Goal: Communication & Community: Answer question/provide support

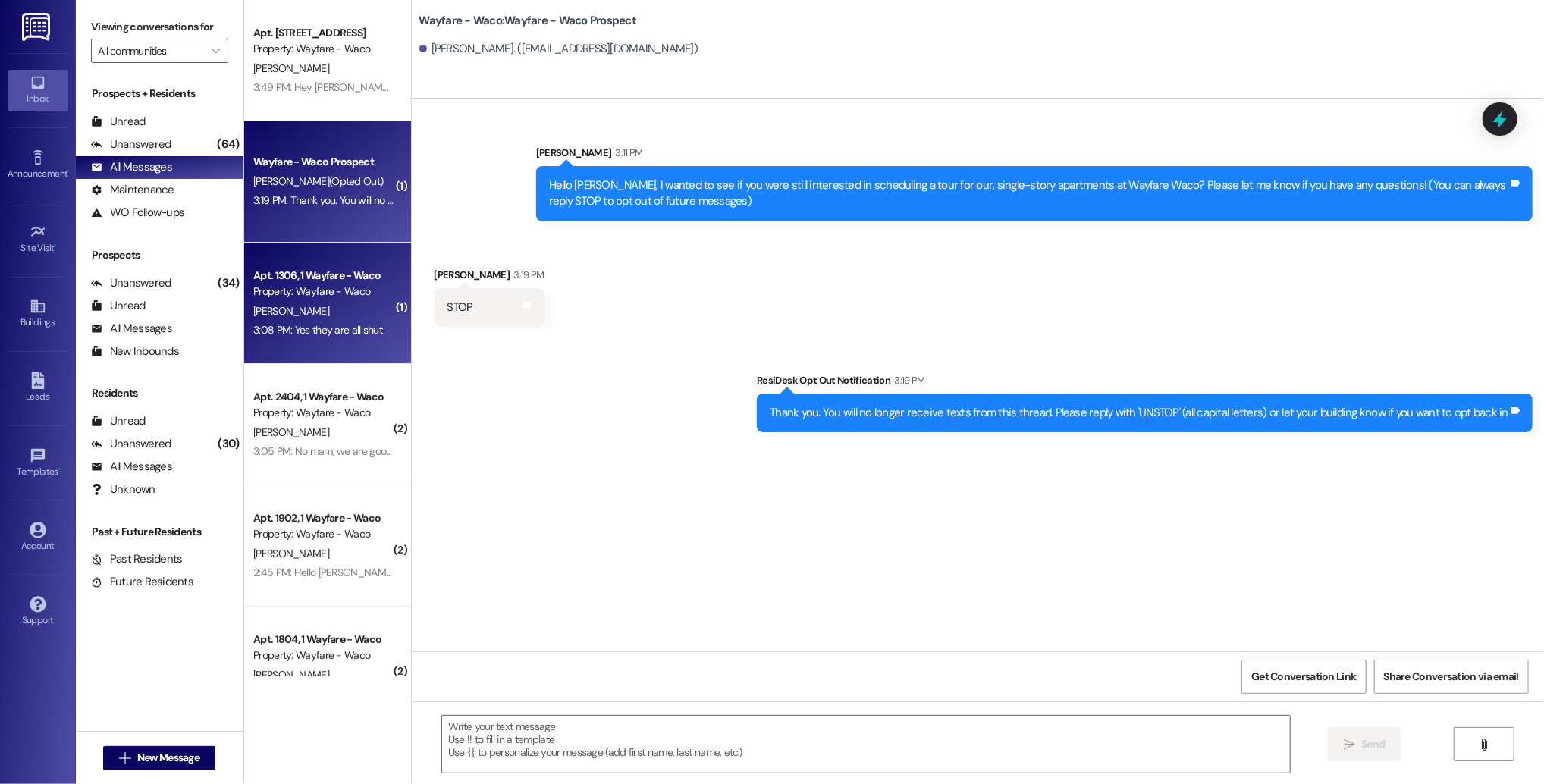
click at [315, 303] on div "[PERSON_NAME]" at bounding box center [323, 311] width 143 height 19
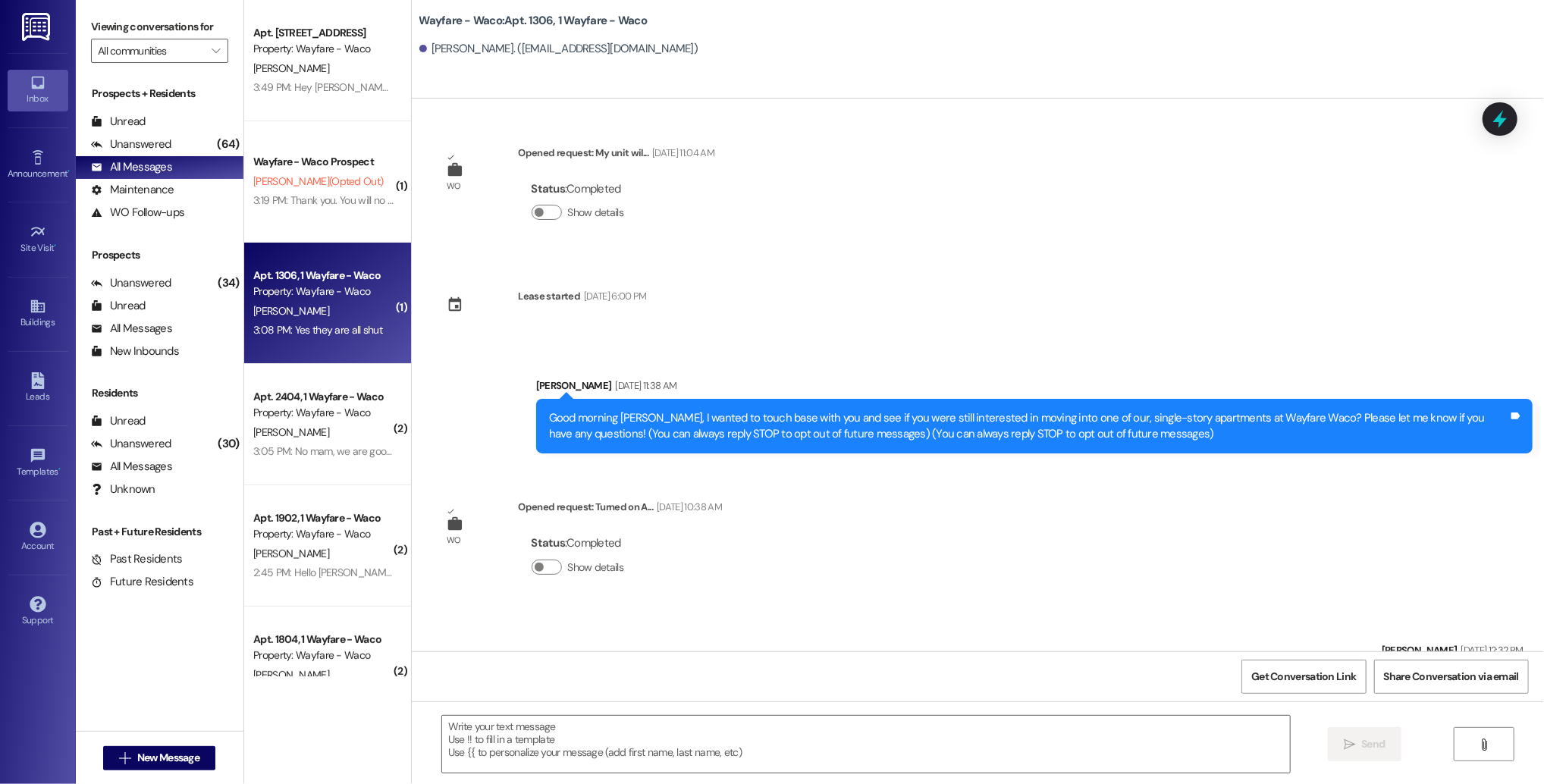
scroll to position [2215, 0]
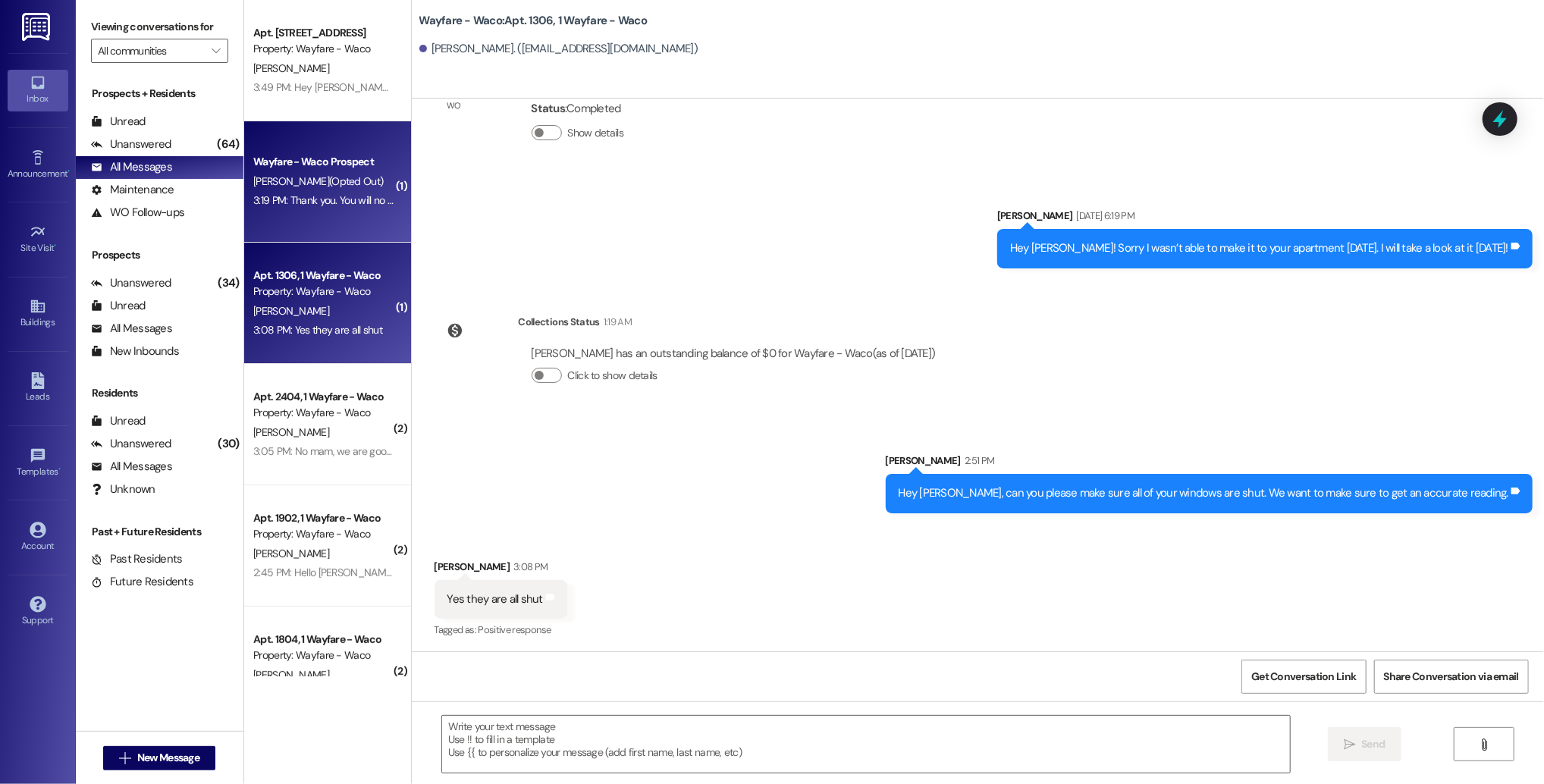
click at [338, 183] on div "[PERSON_NAME] (Opted Out)" at bounding box center [323, 182] width 143 height 19
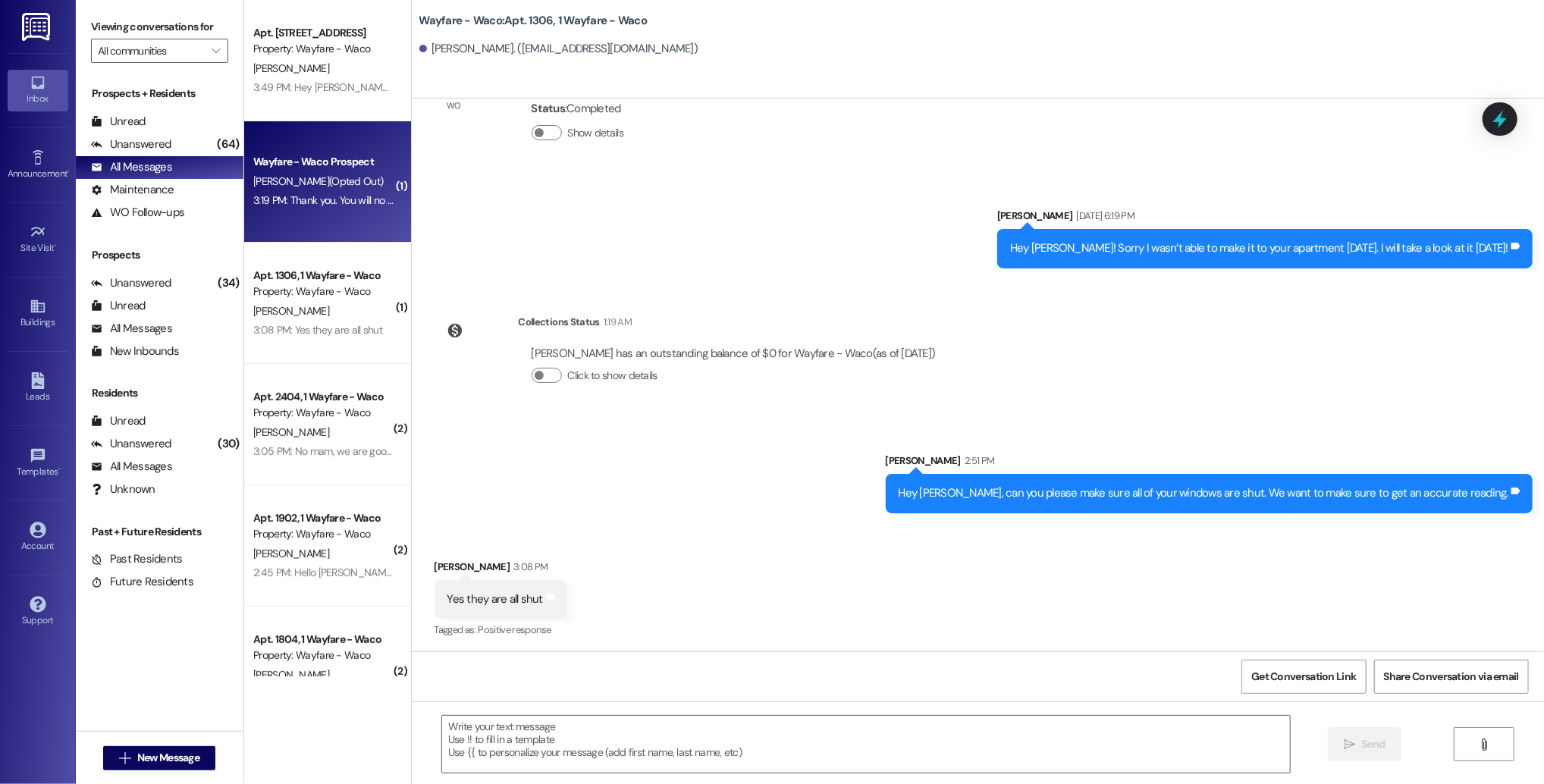
scroll to position [0, 0]
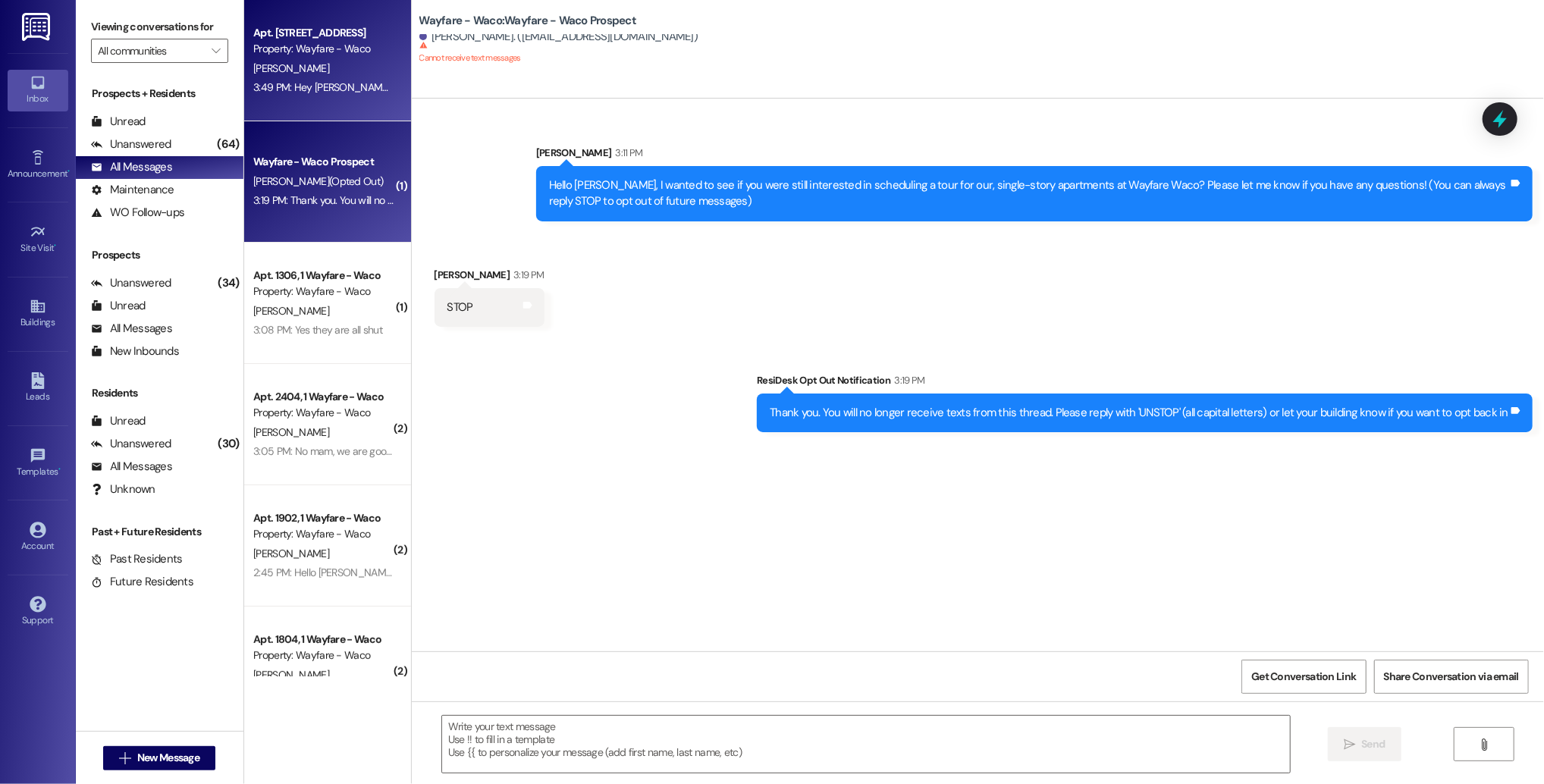
click at [297, 68] on div "[PERSON_NAME]" at bounding box center [323, 68] width 143 height 19
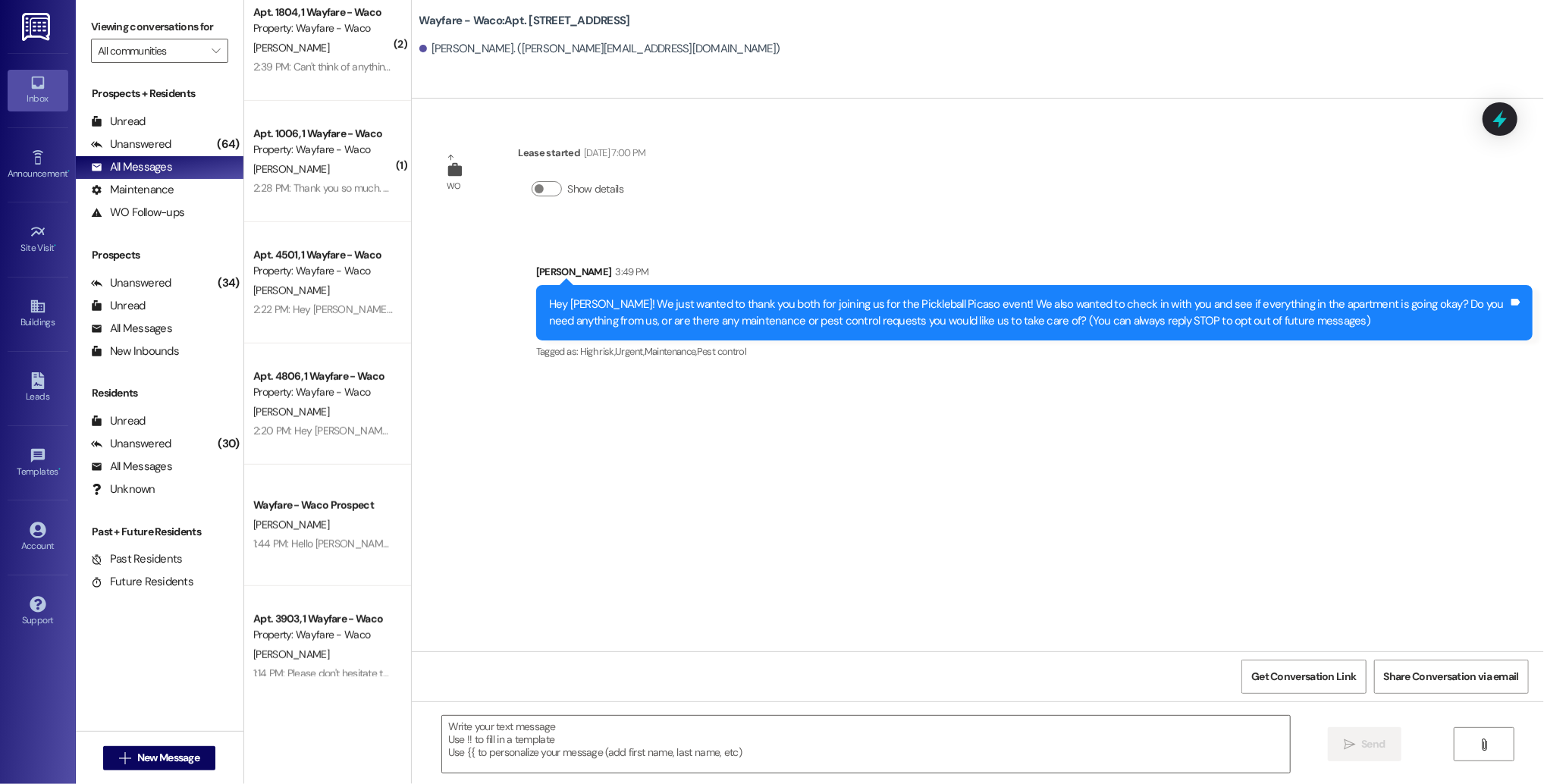
scroll to position [628, 0]
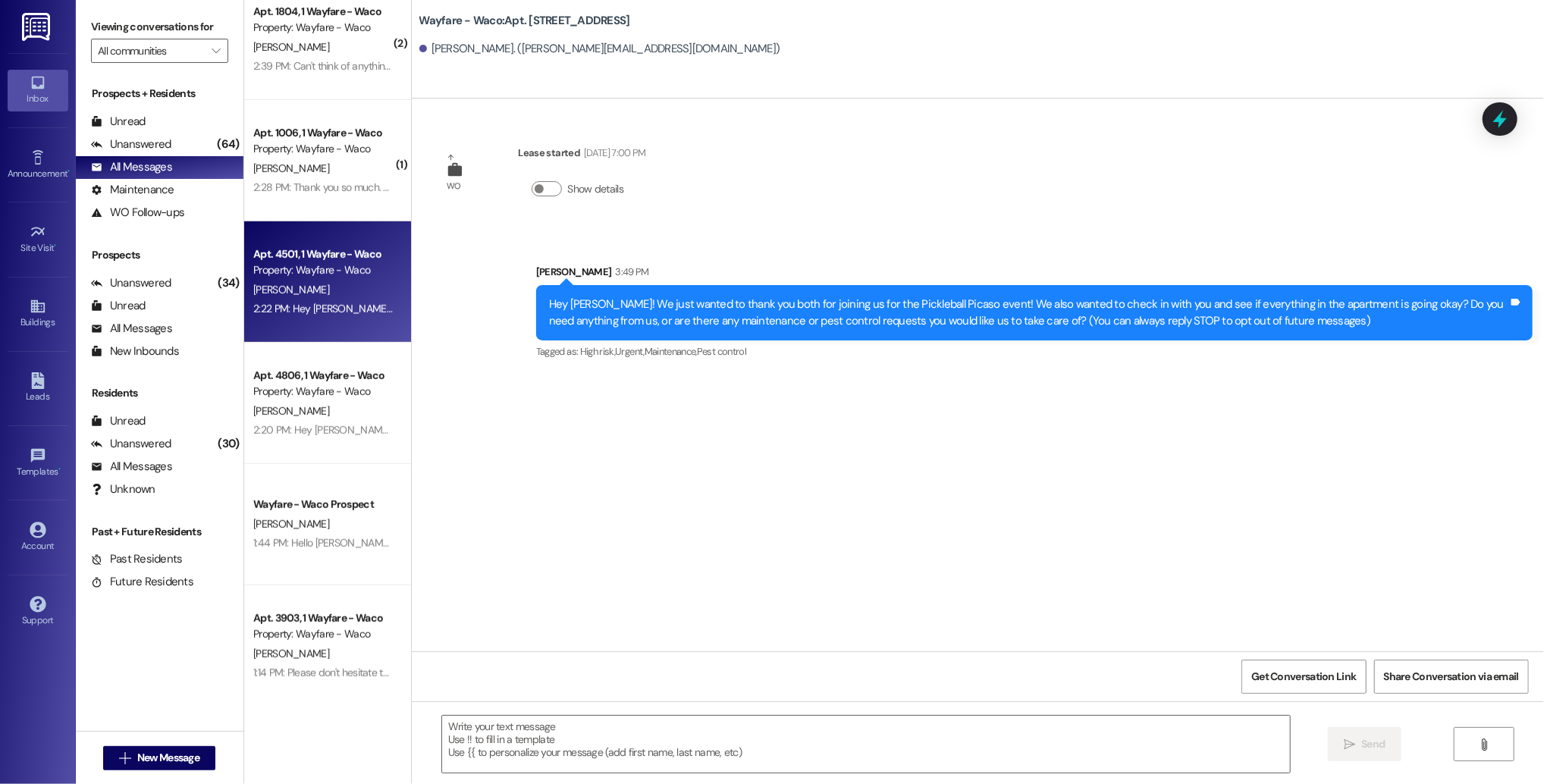
click at [320, 285] on div "[PERSON_NAME]" at bounding box center [323, 289] width 143 height 19
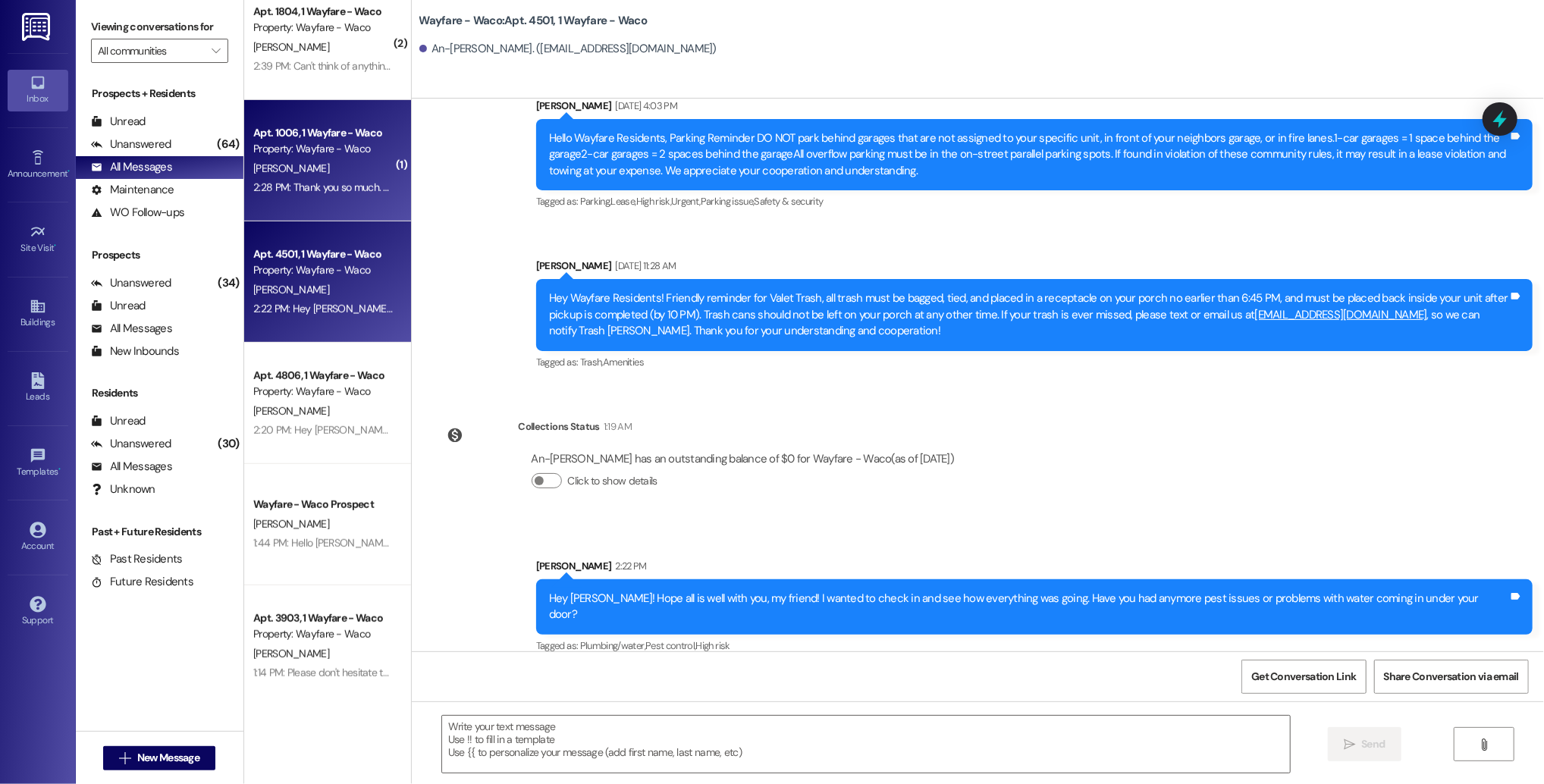
click at [340, 194] on div "2:28 PM: Thank you so much. everything is wonderful here and no complaints. Tha…" at bounding box center [323, 187] width 143 height 19
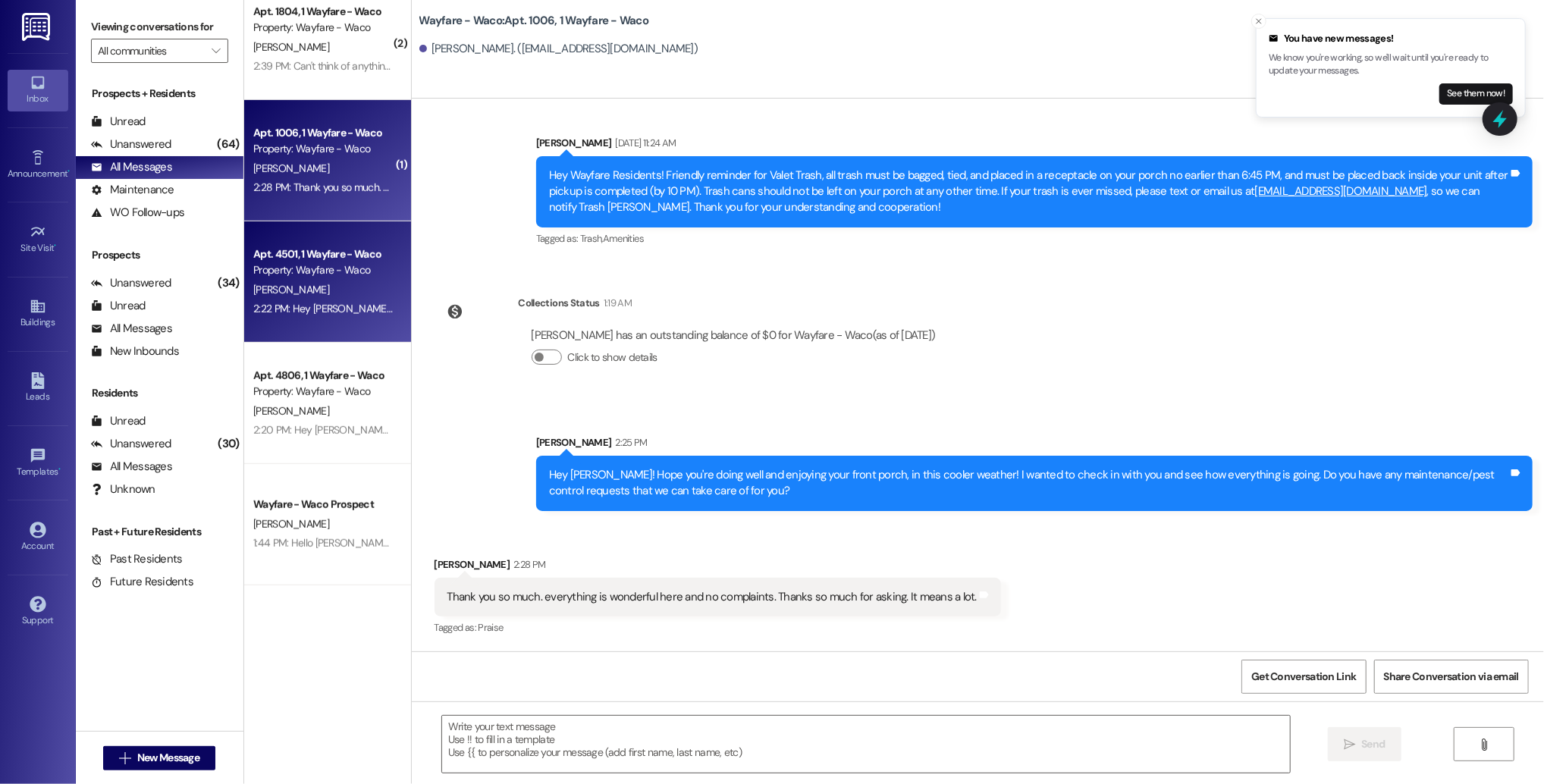
scroll to position [0, 0]
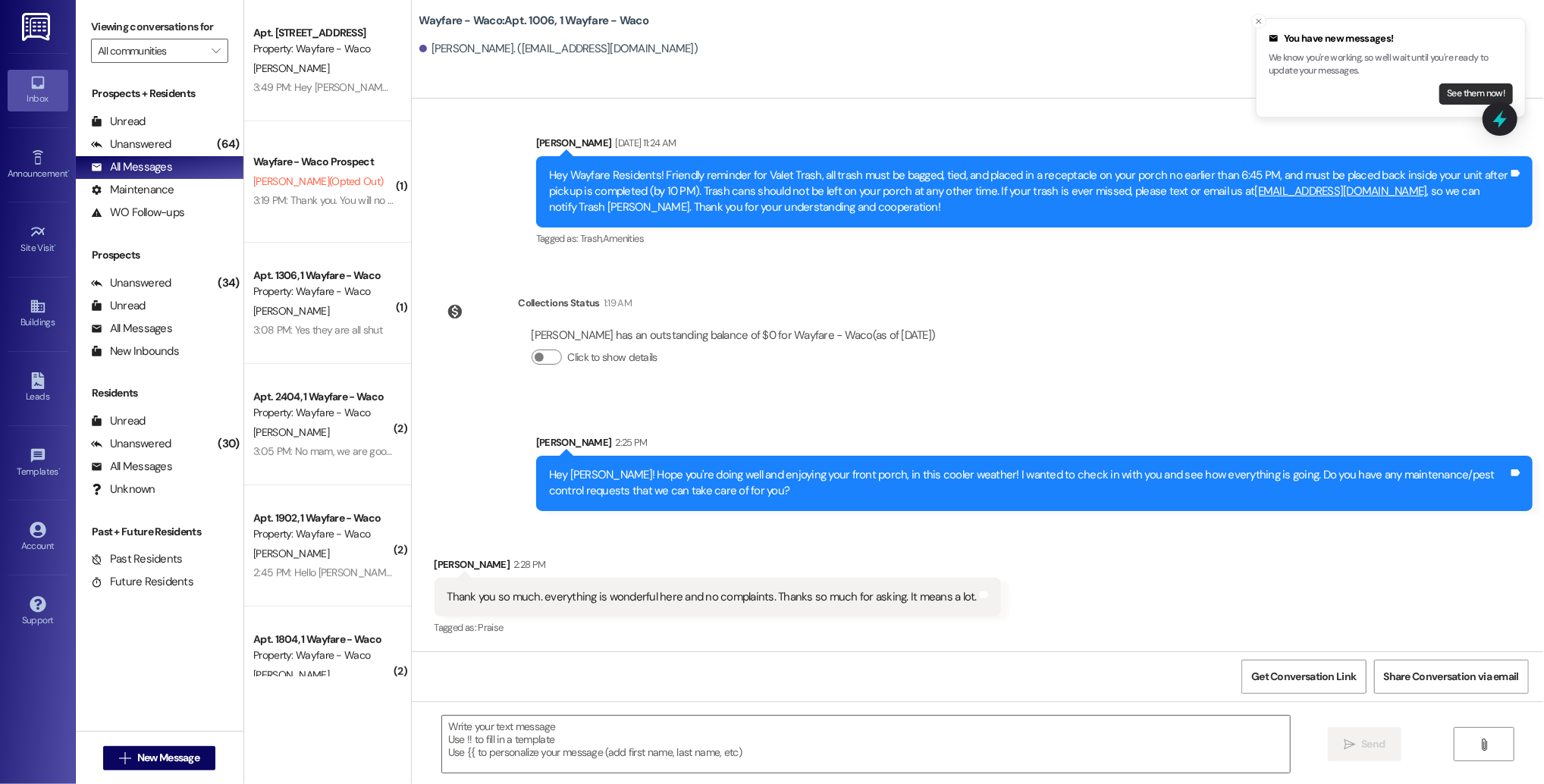
click at [1461, 98] on button "See them now!" at bounding box center [1476, 93] width 74 height 21
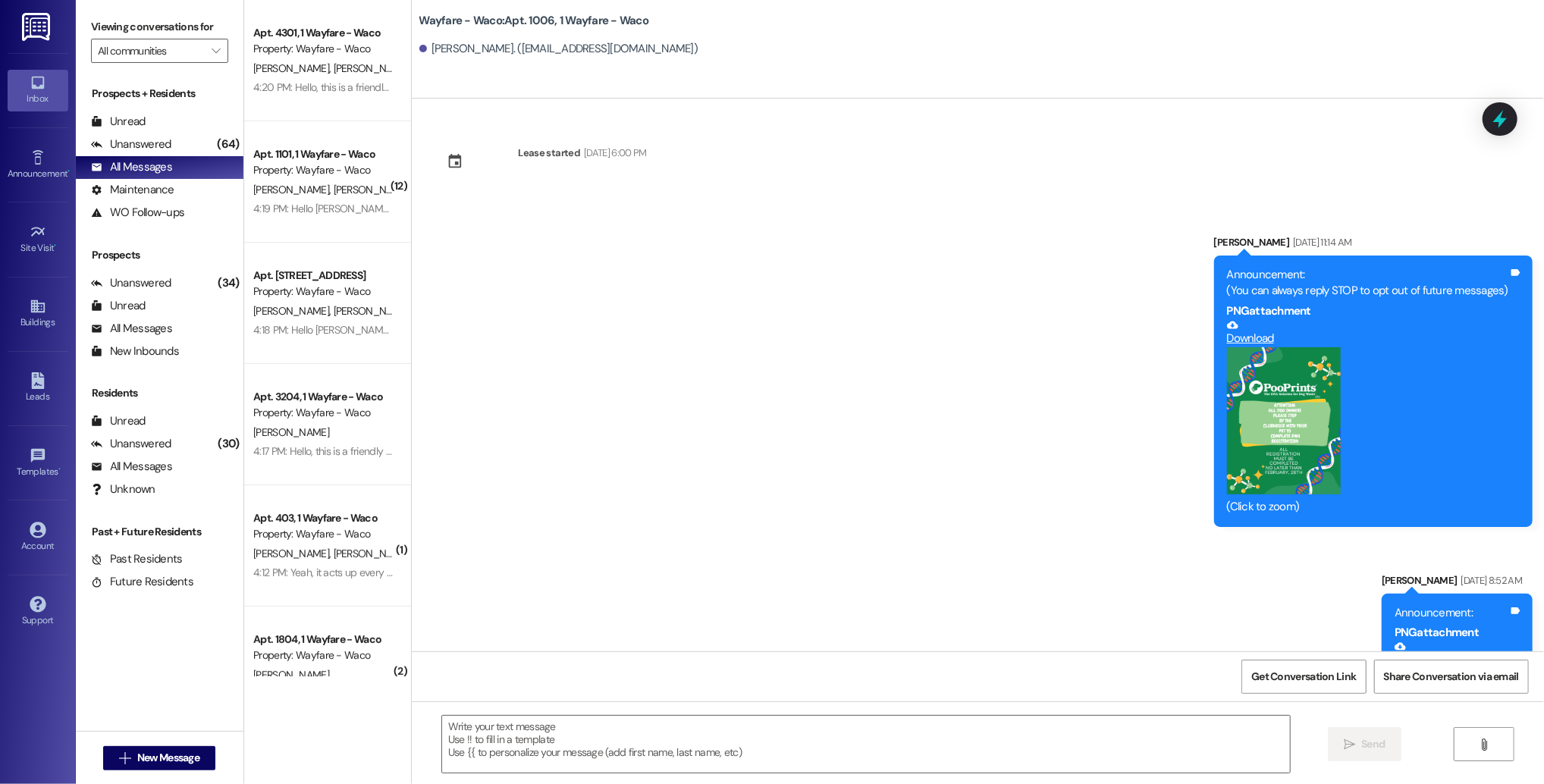
scroll to position [9694, 0]
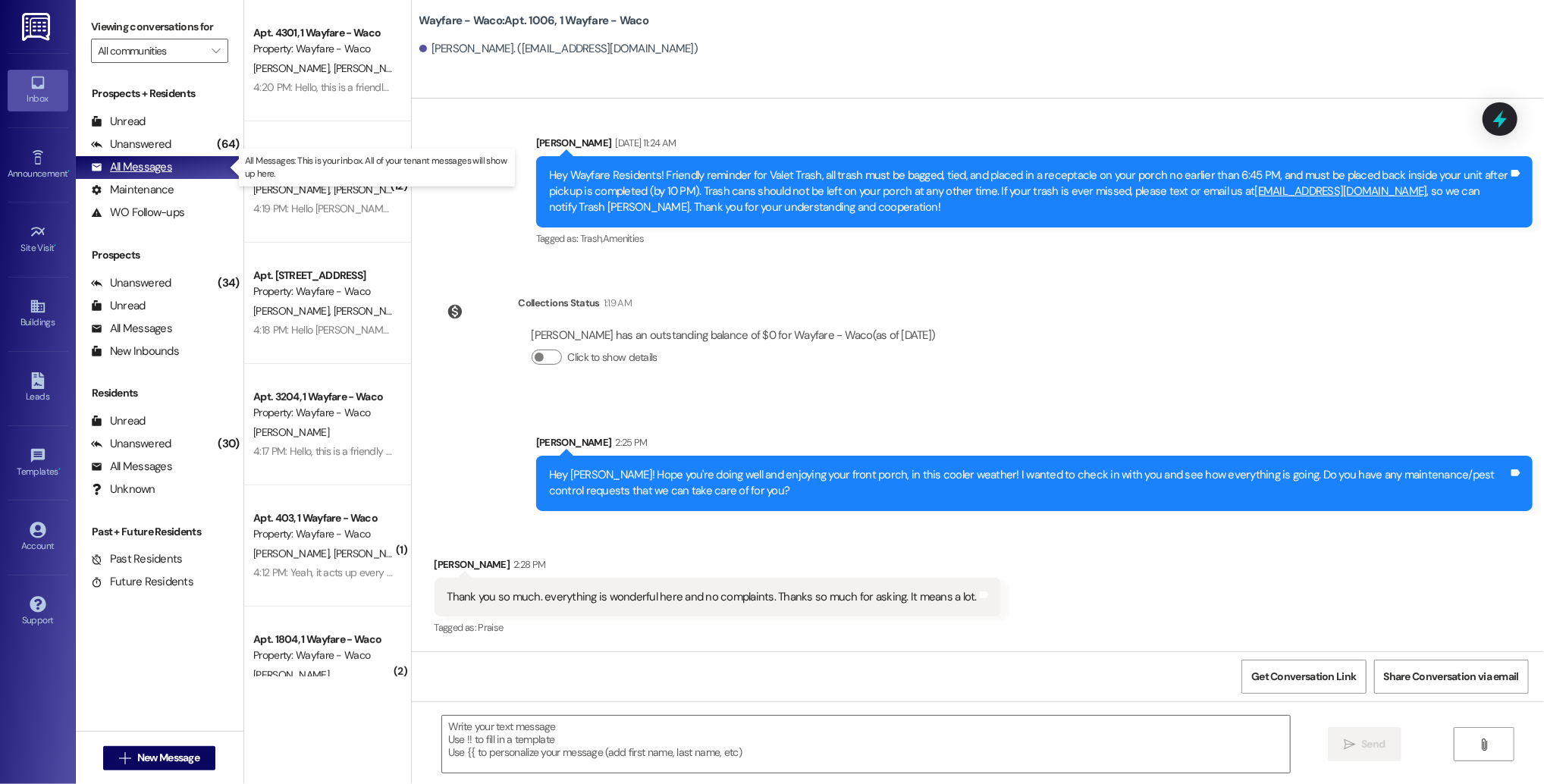
click at [134, 168] on div "All Messages" at bounding box center [131, 166] width 81 height 16
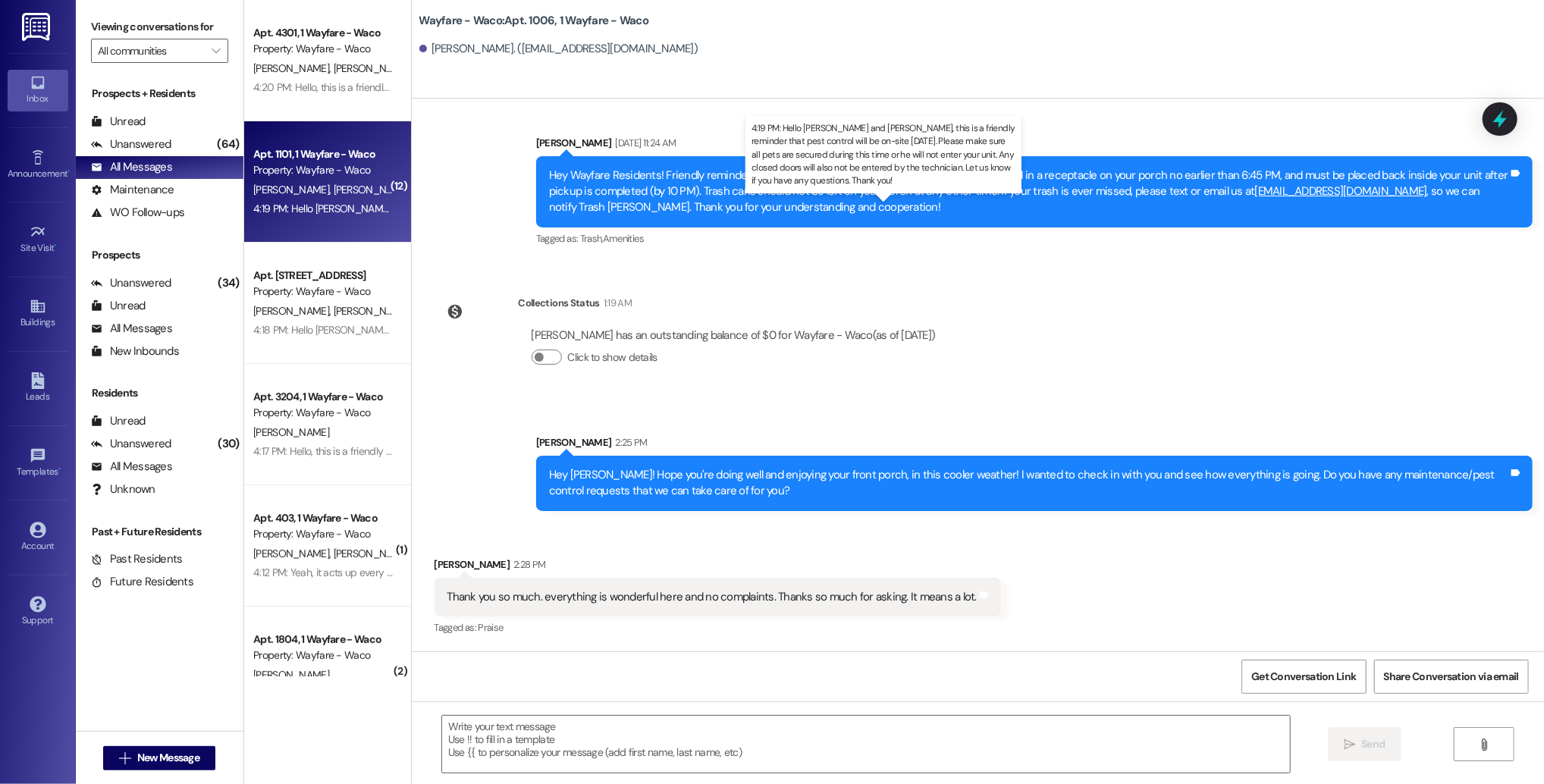
click at [310, 209] on div "4:19 PM: Hello [PERSON_NAME] and [PERSON_NAME], this is a friendly reminder tha…" at bounding box center [939, 208] width 1371 height 14
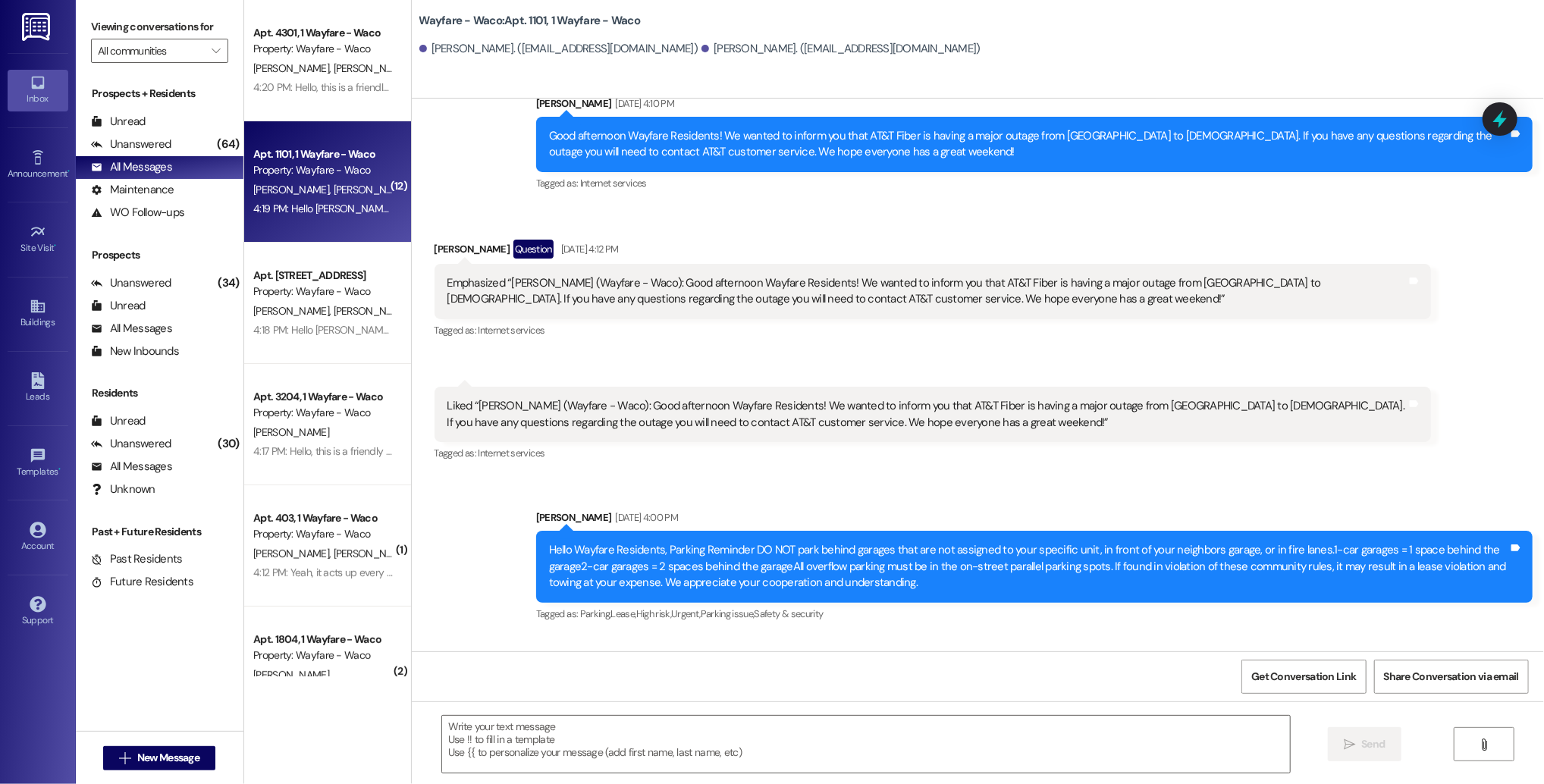
scroll to position [10281, 0]
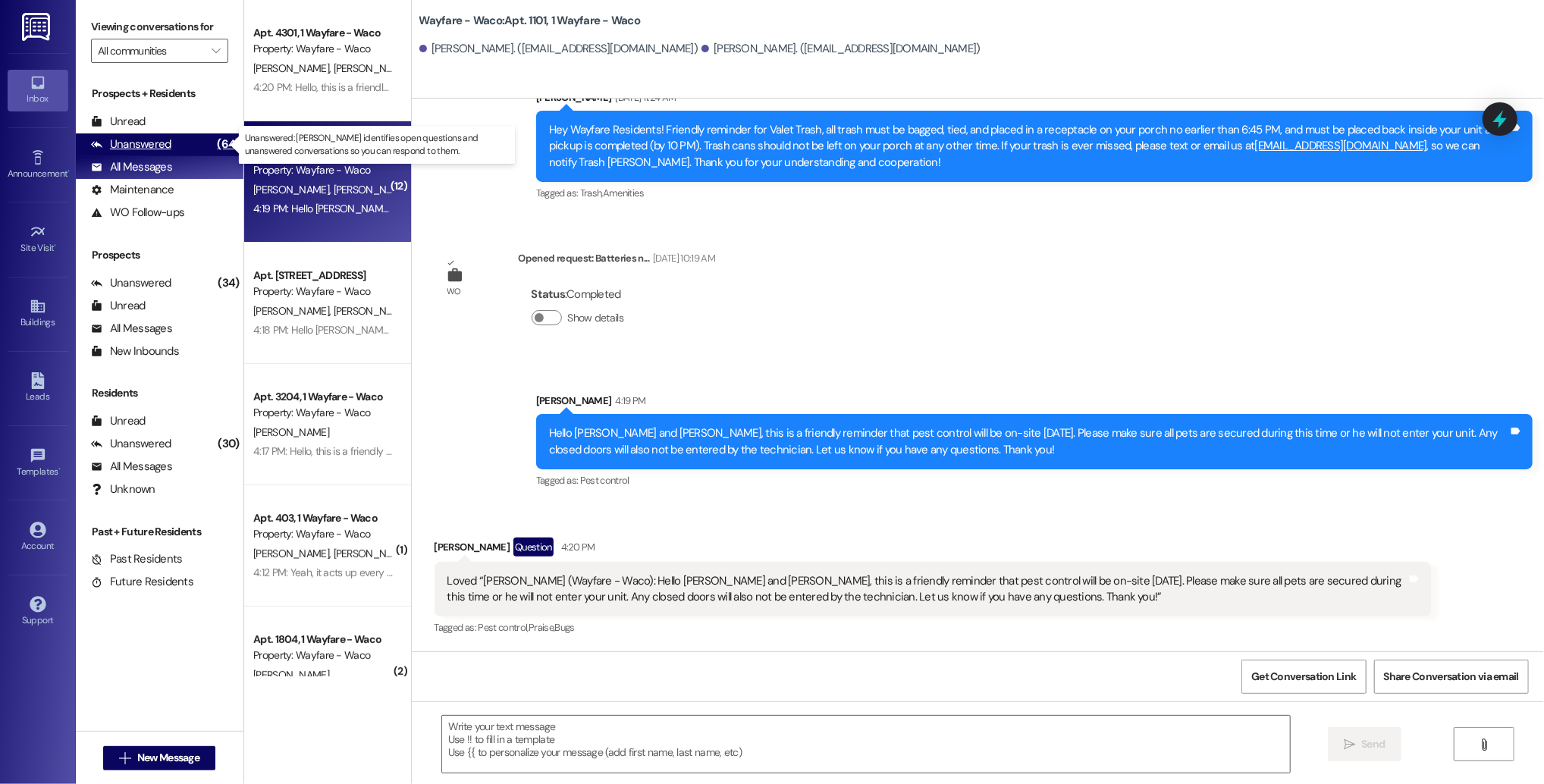
click at [142, 142] on div "Unanswered" at bounding box center [131, 144] width 80 height 16
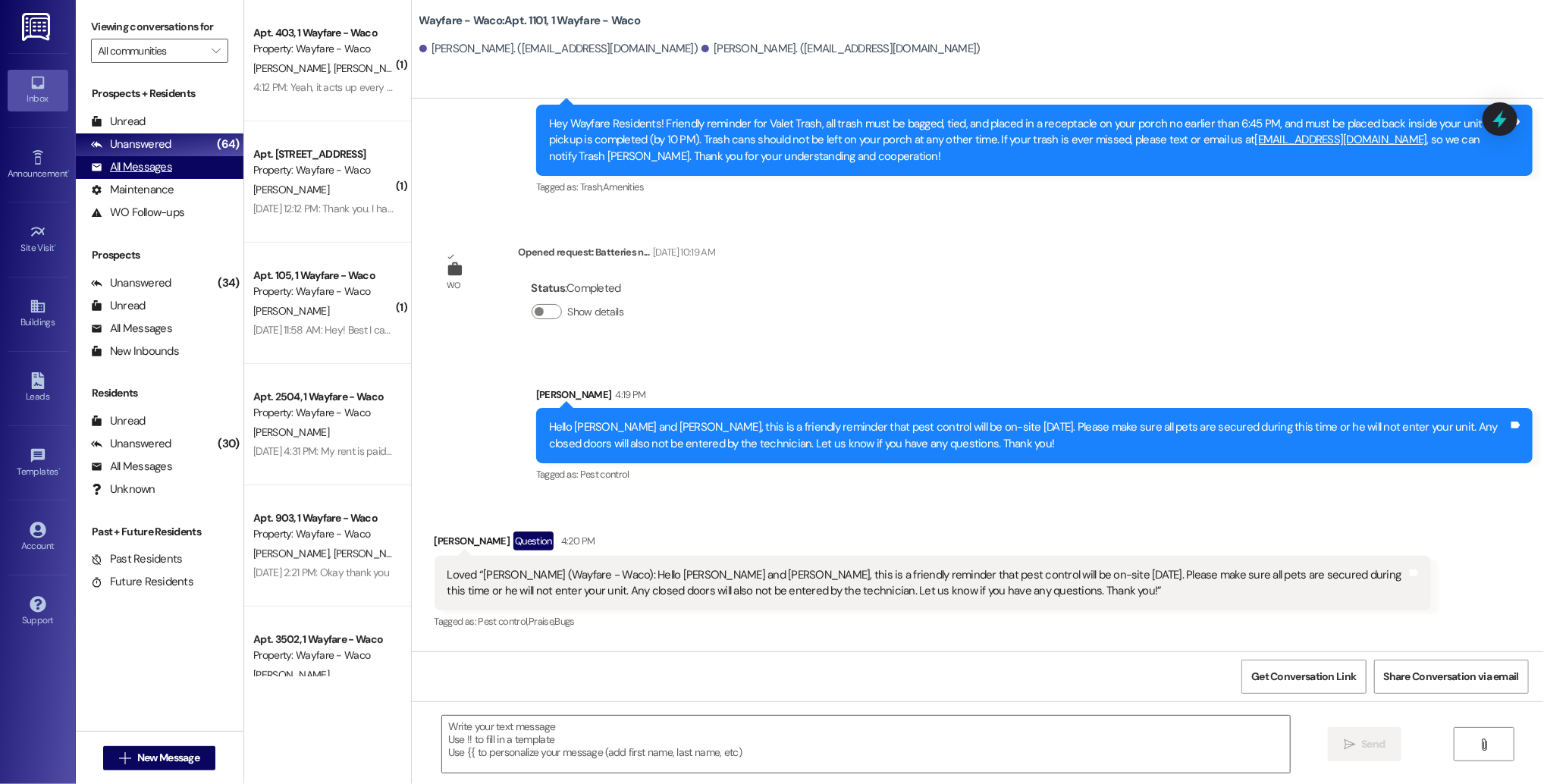
click at [142, 165] on div "All Messages" at bounding box center [131, 166] width 81 height 16
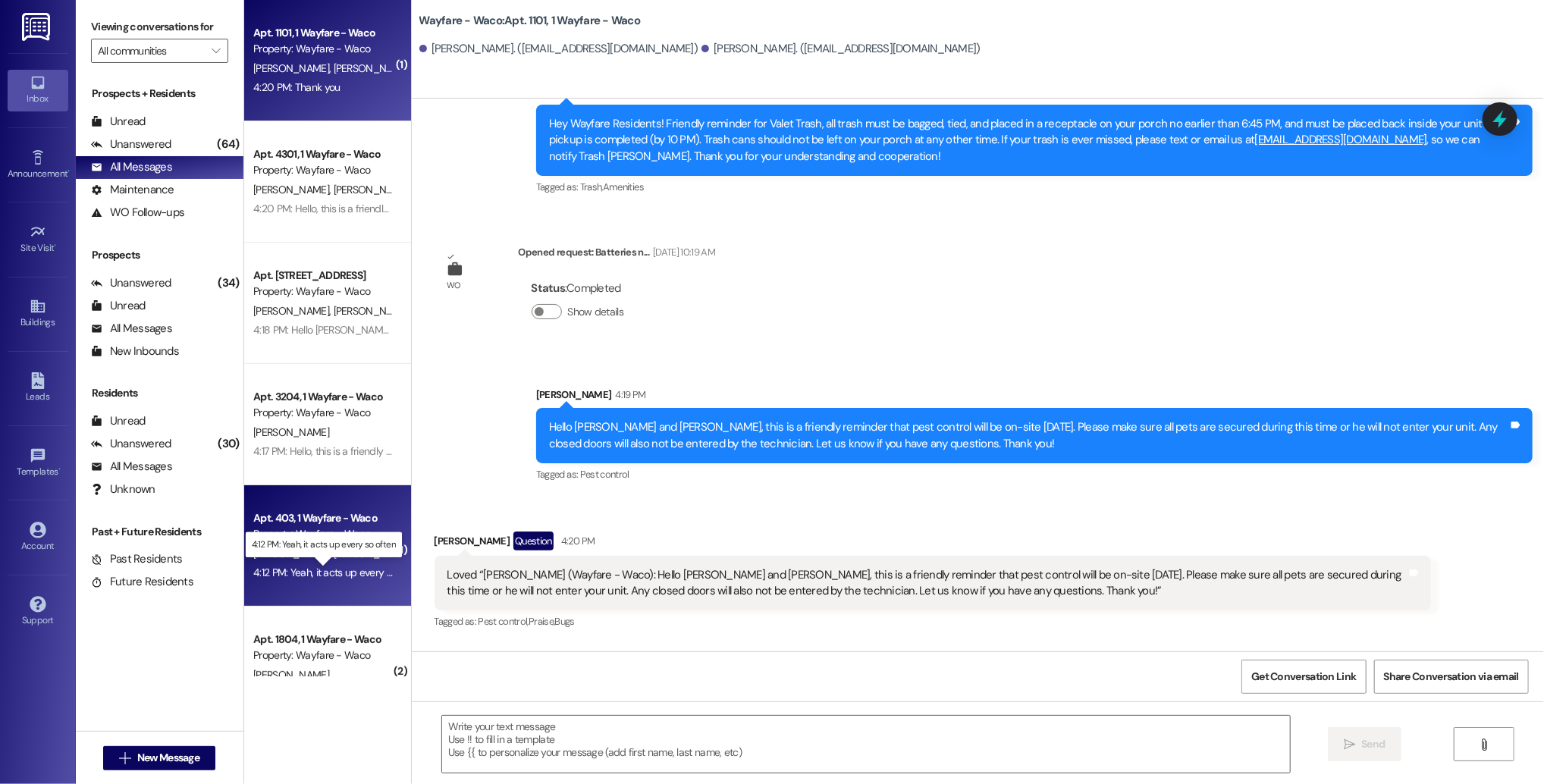
click at [336, 577] on div "4:12 PM: Yeah, it acts up every so often 4:12 PM: Yeah, it acts up every so oft…" at bounding box center [337, 572] width 169 height 14
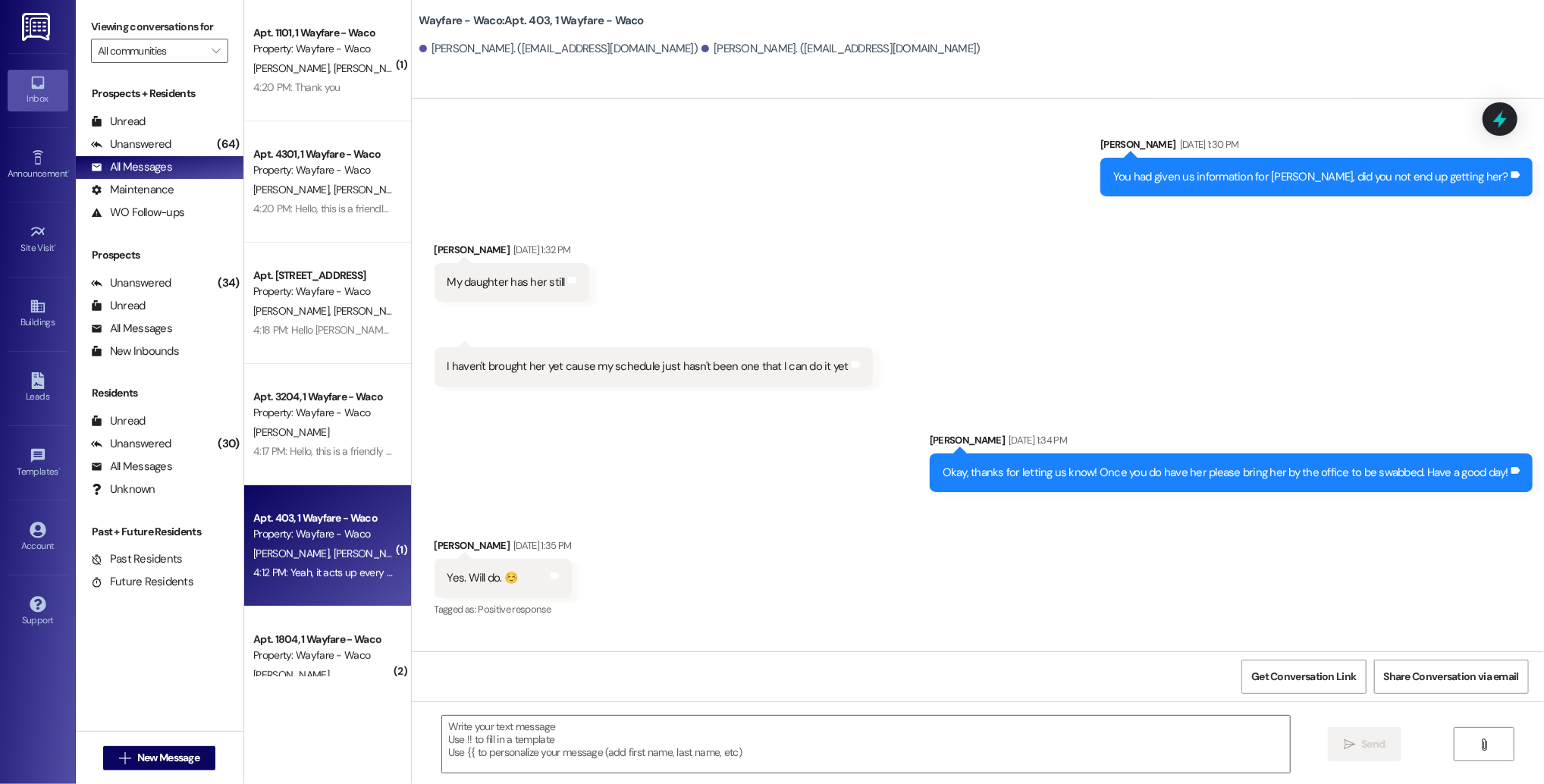
scroll to position [15110, 0]
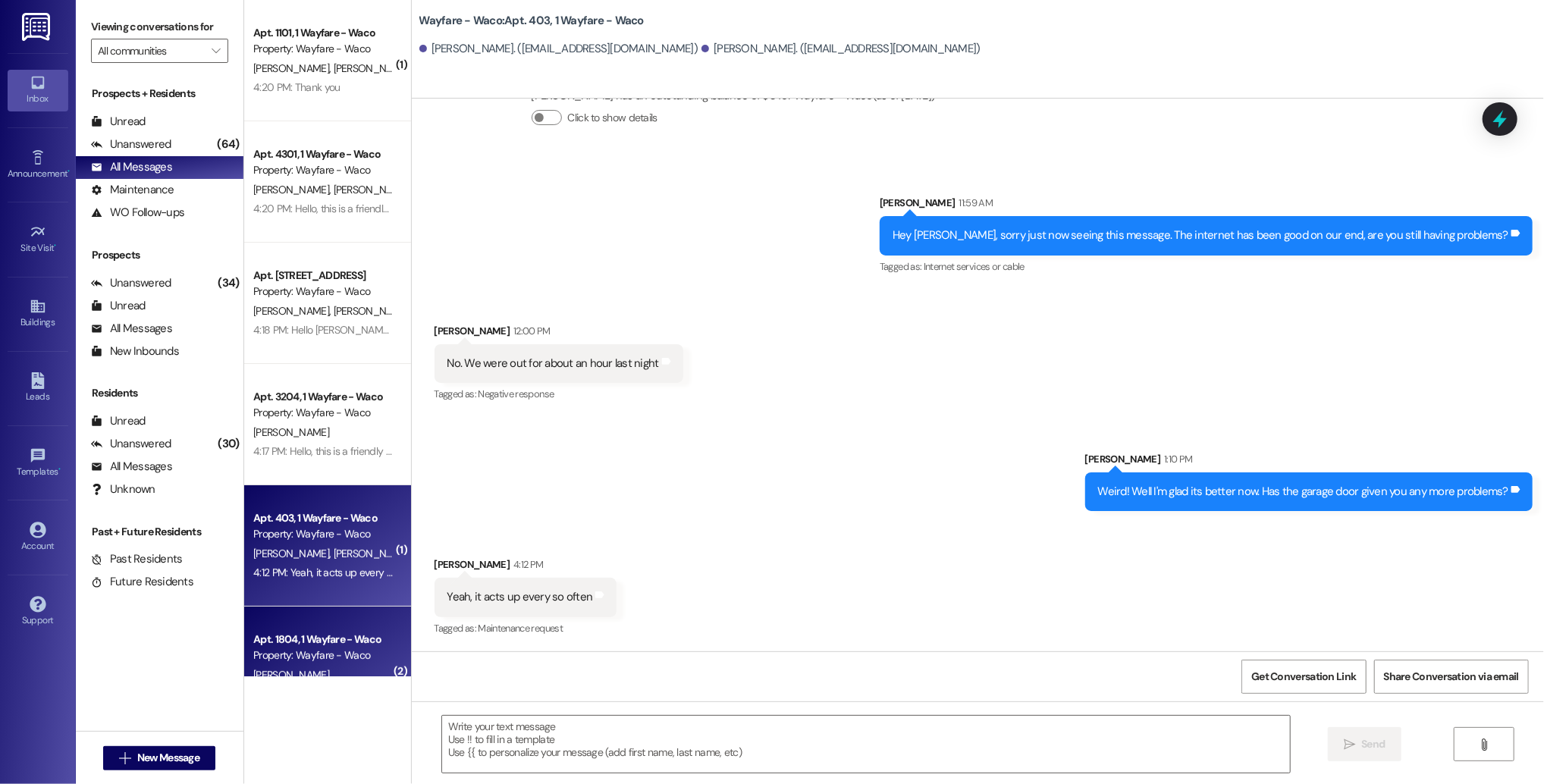
click at [326, 663] on div "Property: Wayfare - Waco" at bounding box center [323, 654] width 141 height 16
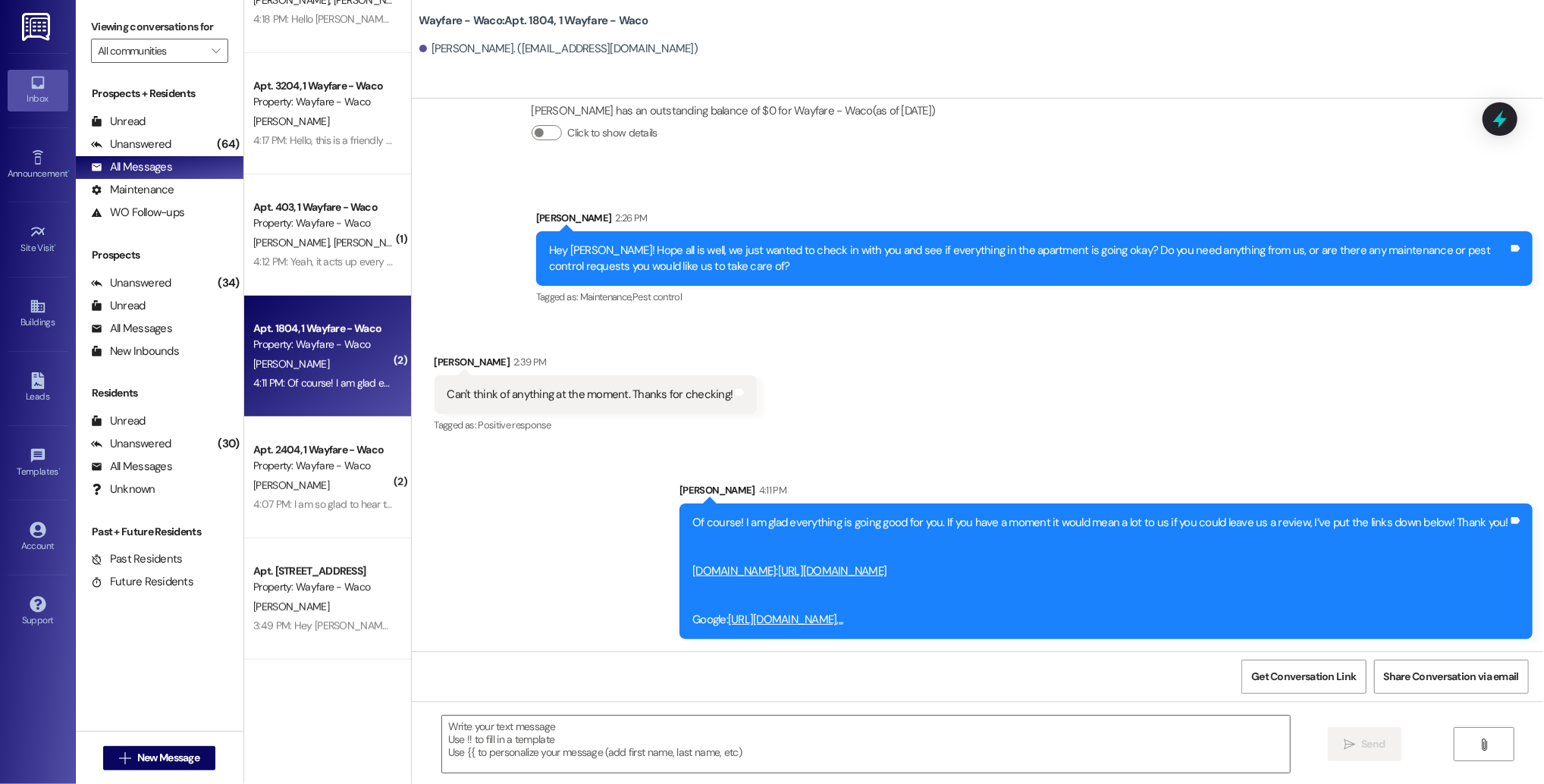
scroll to position [319, 0]
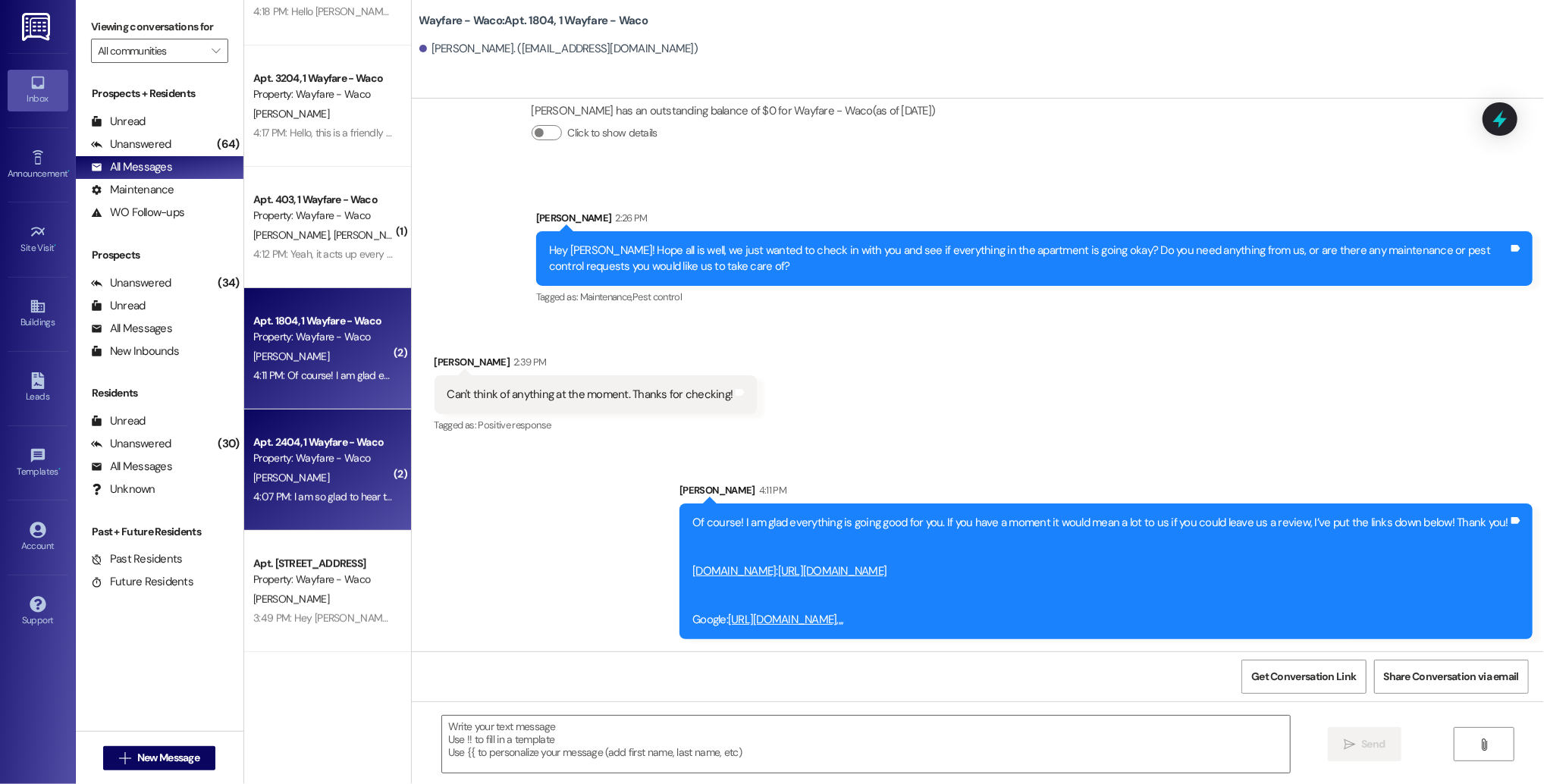
click at [352, 505] on div "4:07 PM: I am so glad to hear that everything has been good for you! If you hav…" at bounding box center [323, 497] width 143 height 19
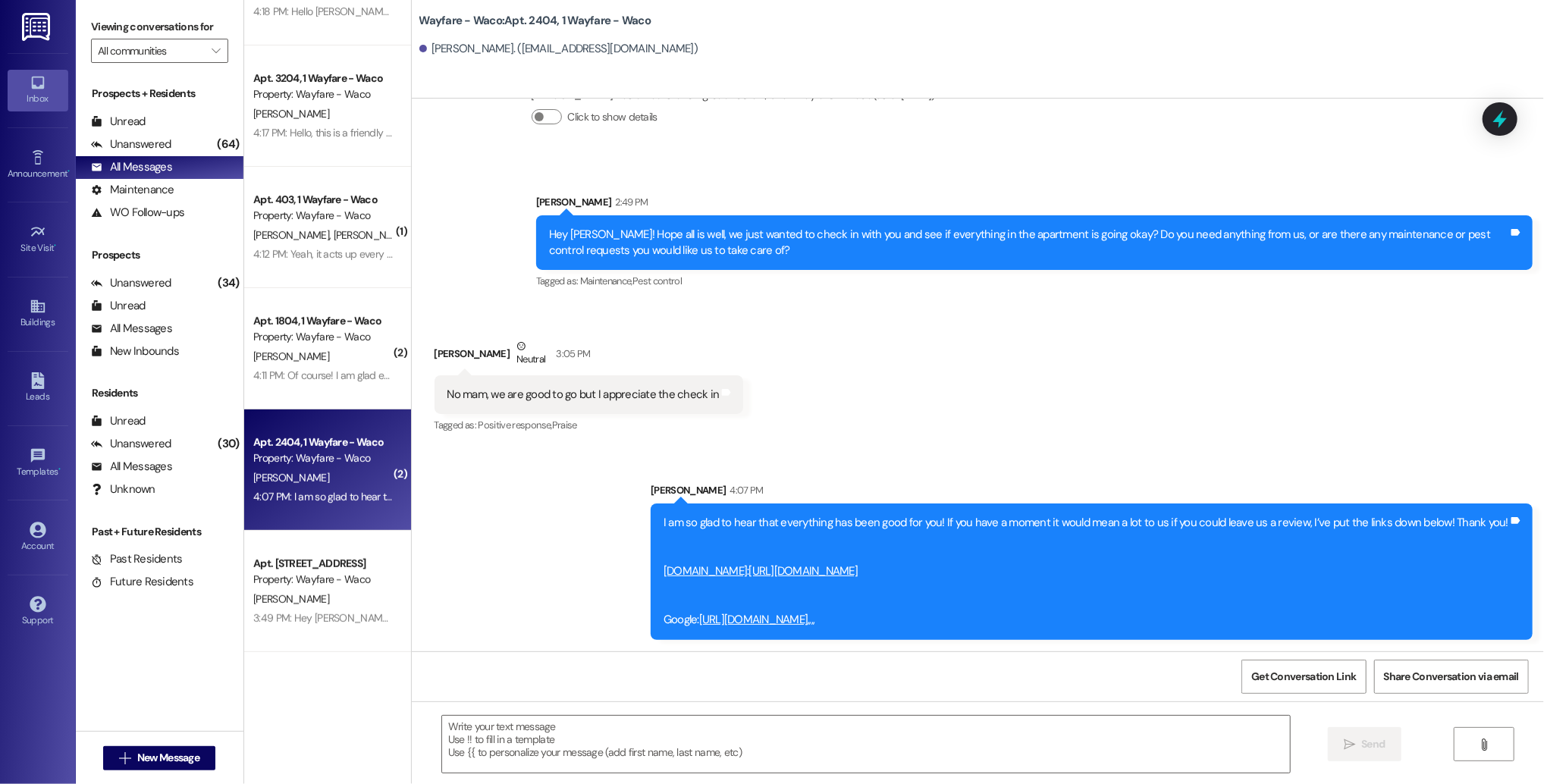
scroll to position [0, 0]
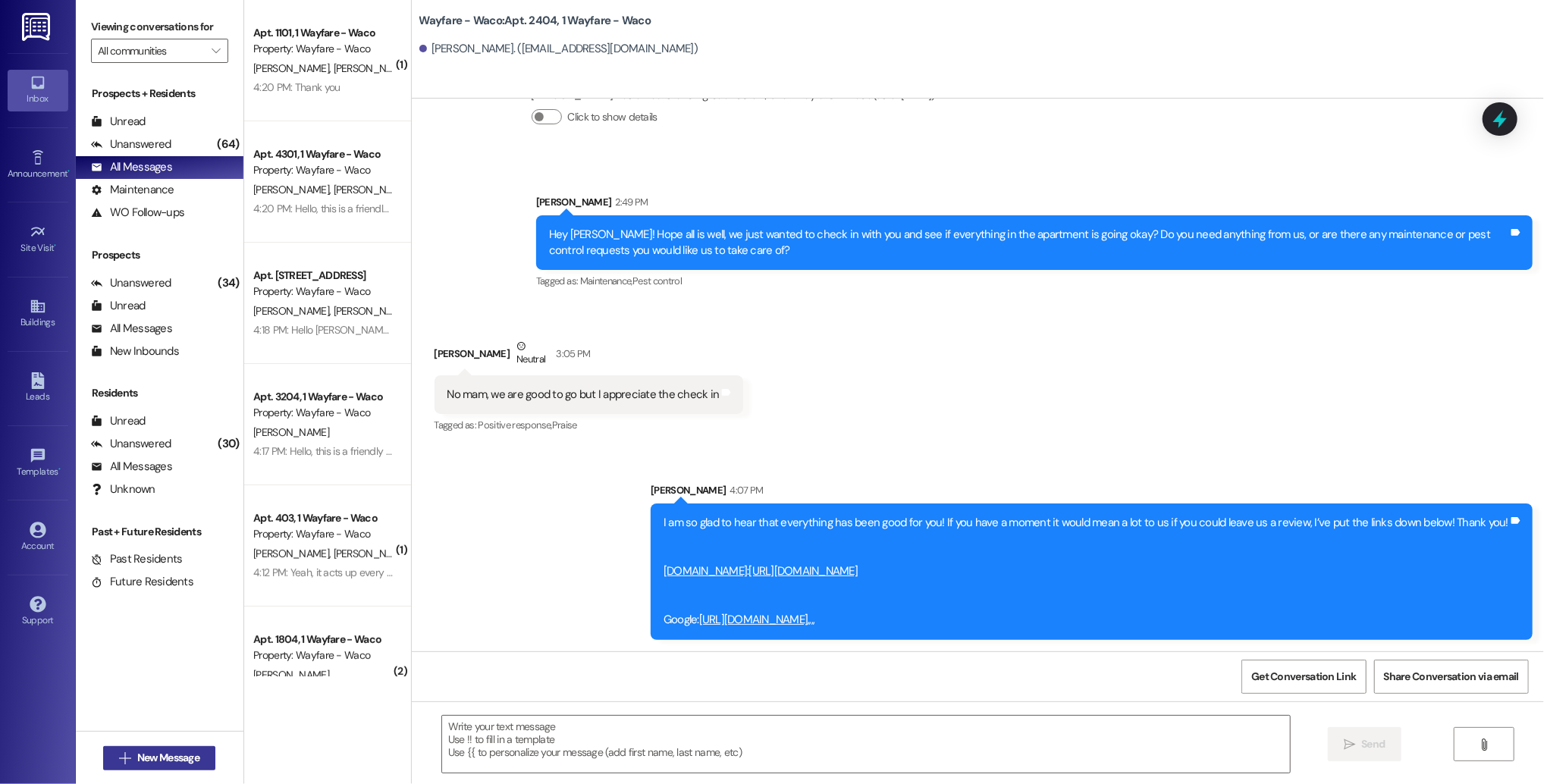
click at [142, 755] on span "New Message" at bounding box center [168, 758] width 62 height 16
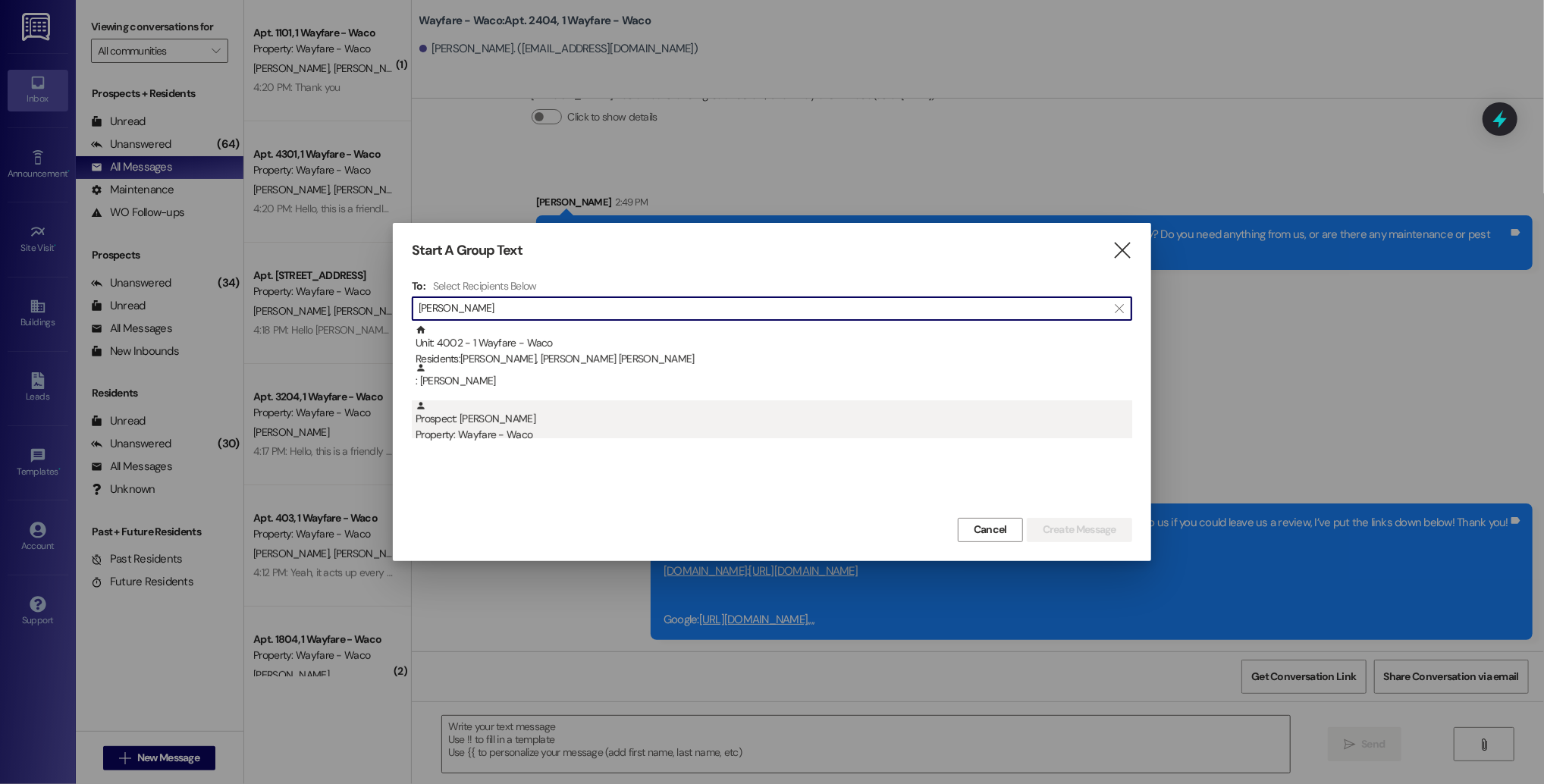
type input "[PERSON_NAME]"
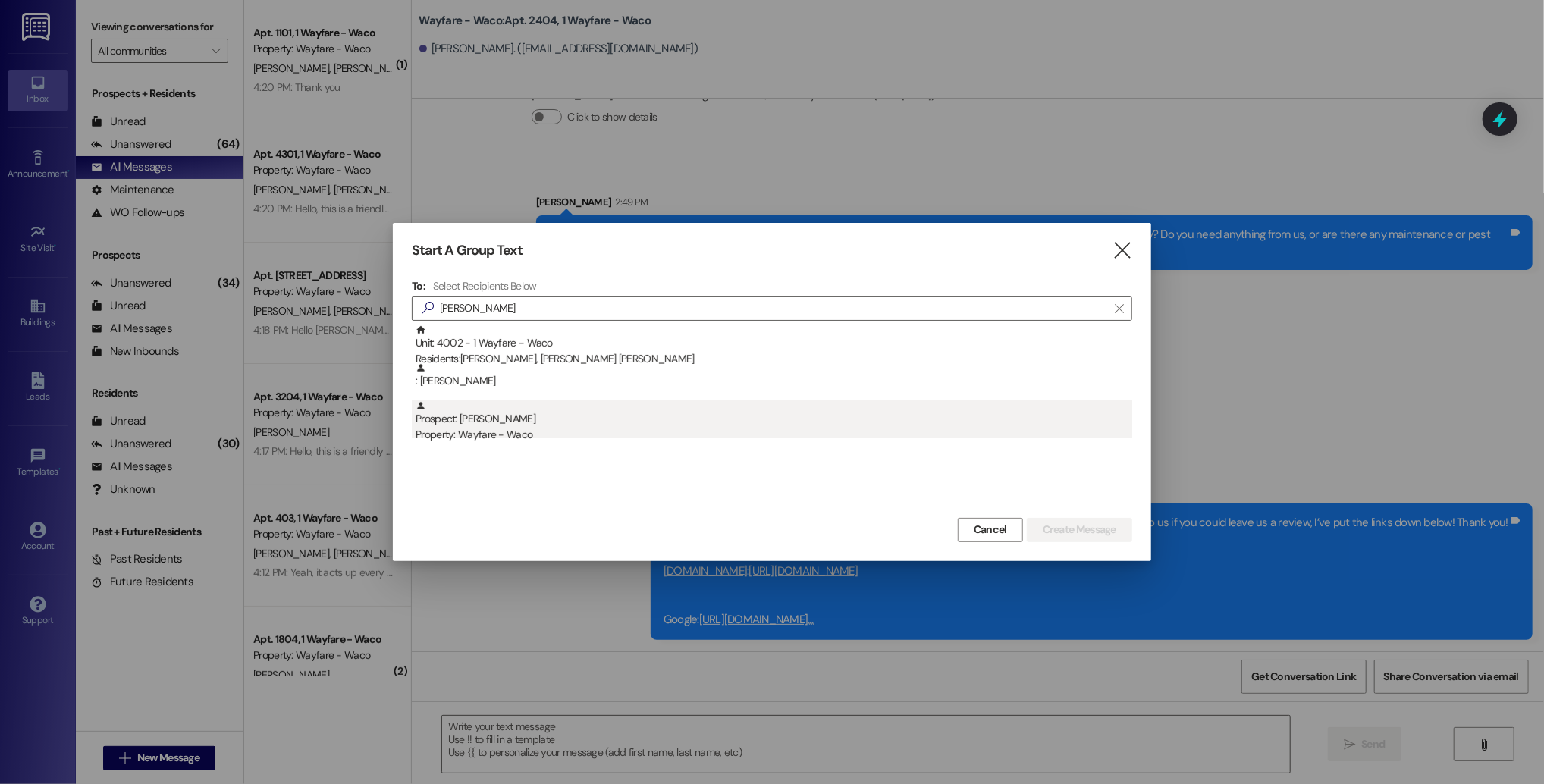
click at [594, 432] on div "Property: Wayfare - Waco" at bounding box center [773, 434] width 717 height 16
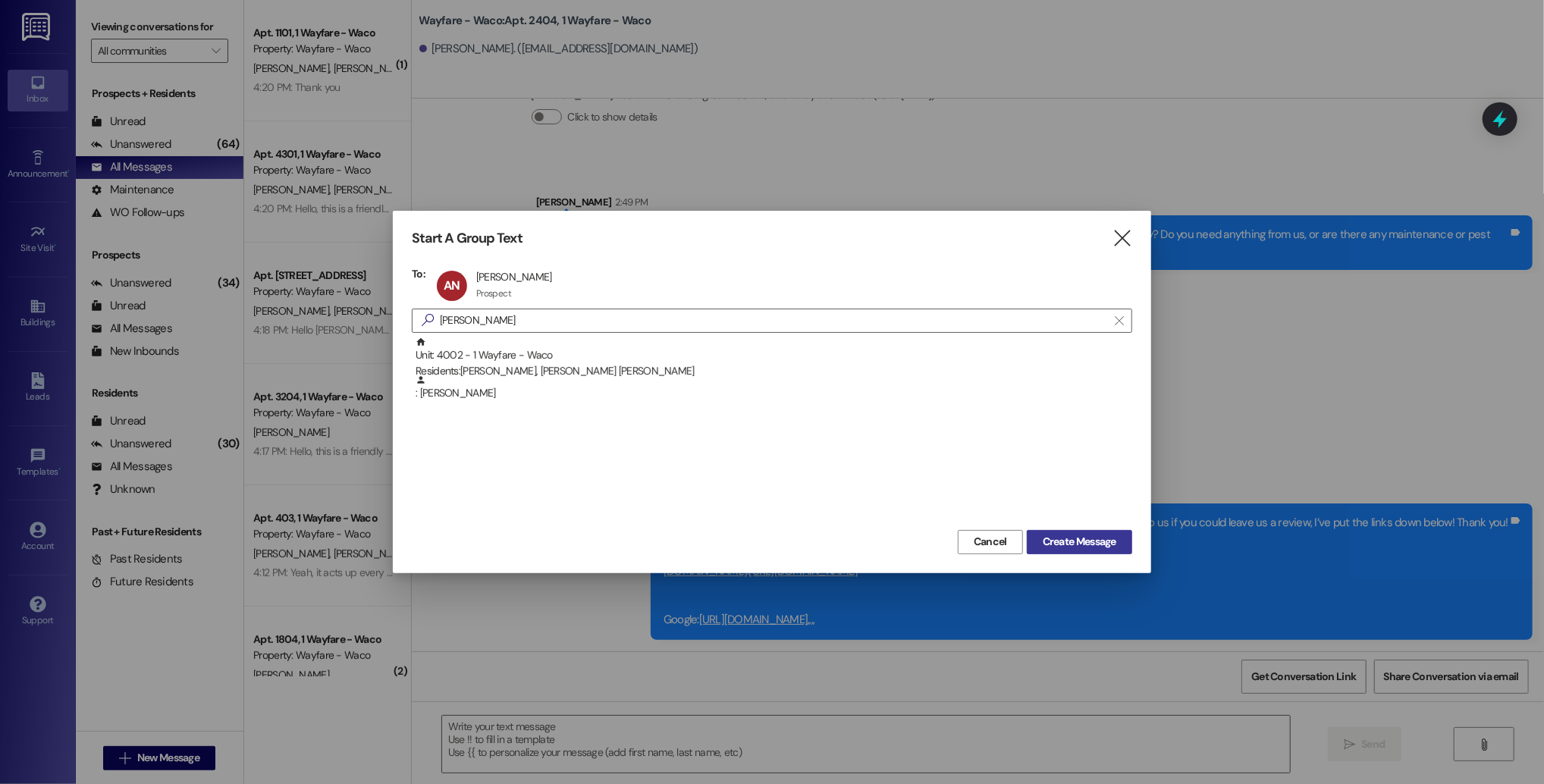
click at [1066, 541] on span "Create Message" at bounding box center [1079, 541] width 74 height 16
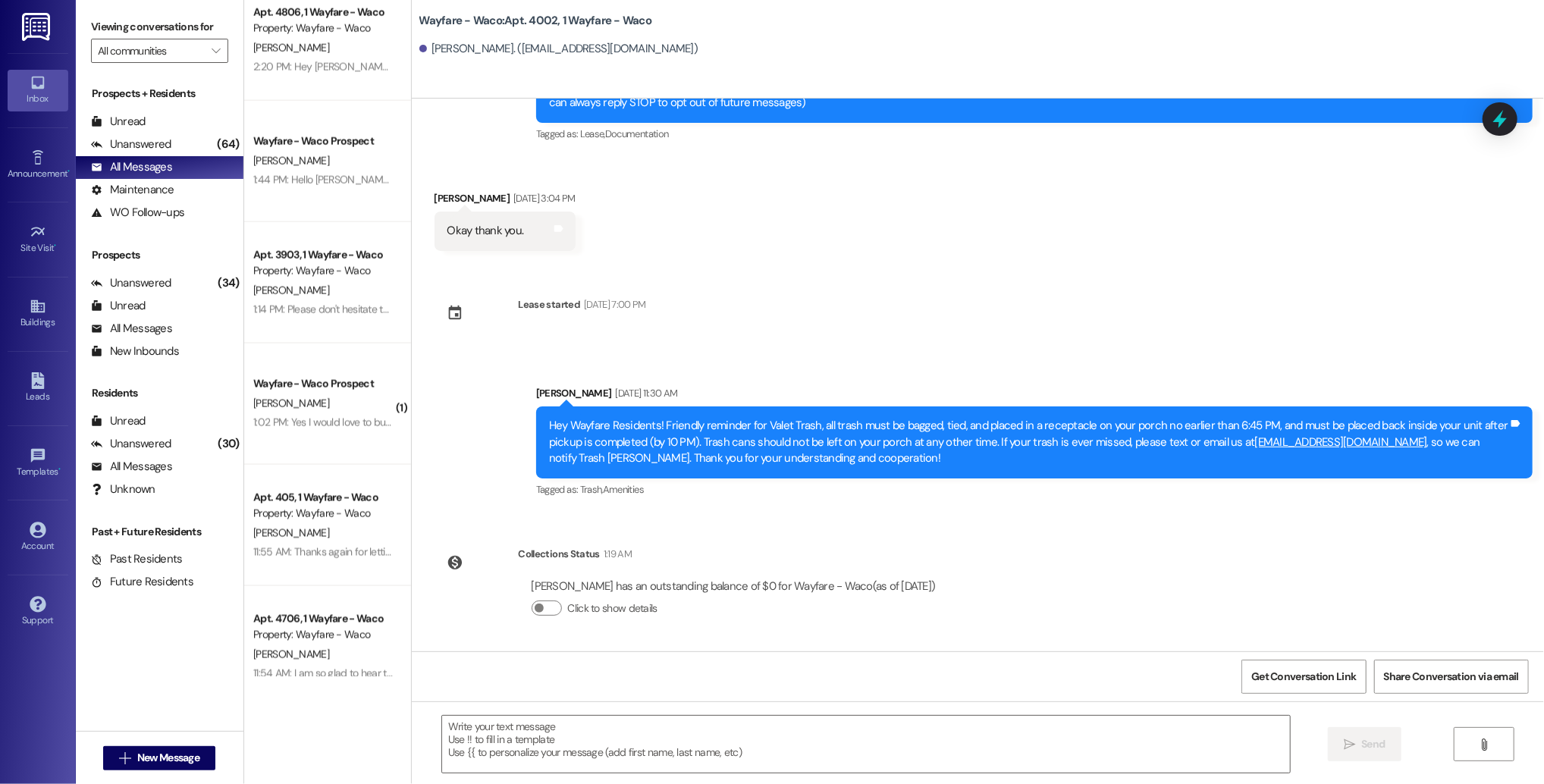
scroll to position [1601, 0]
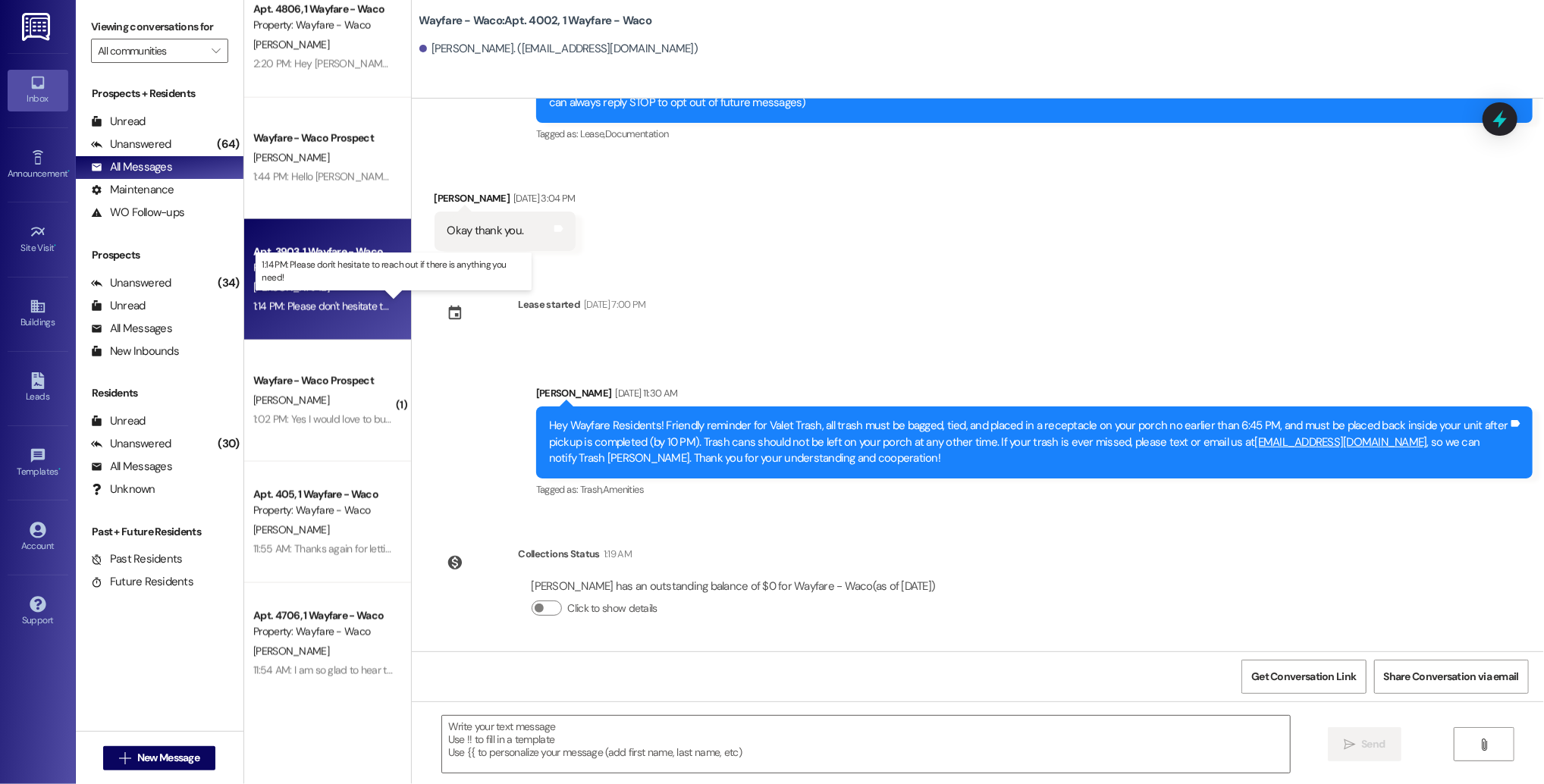
click at [357, 303] on div "1:14 PM: Please don't hesitate to reach out if there is anything you need! 1:14…" at bounding box center [407, 306] width 309 height 14
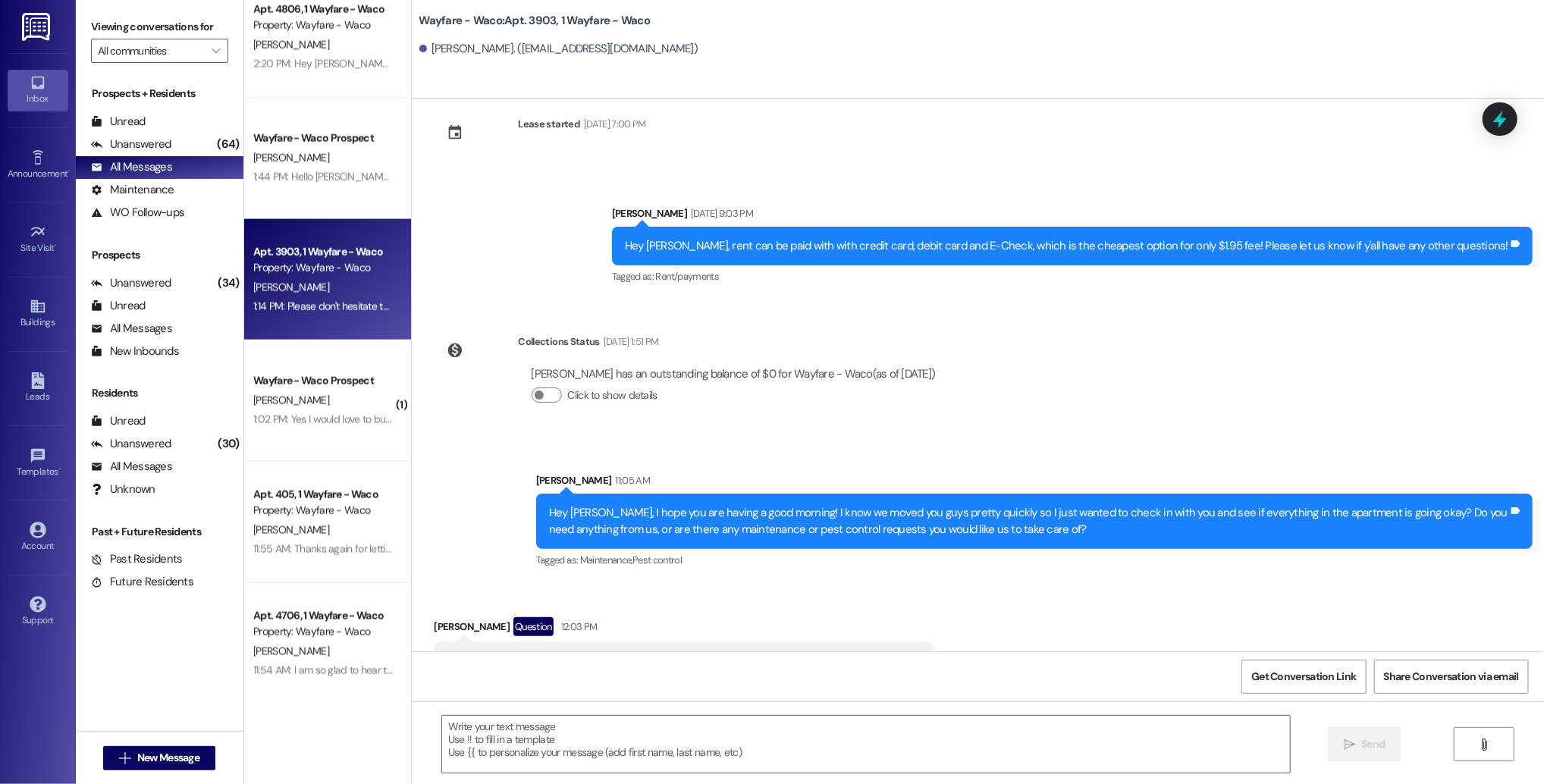
scroll to position [401, 0]
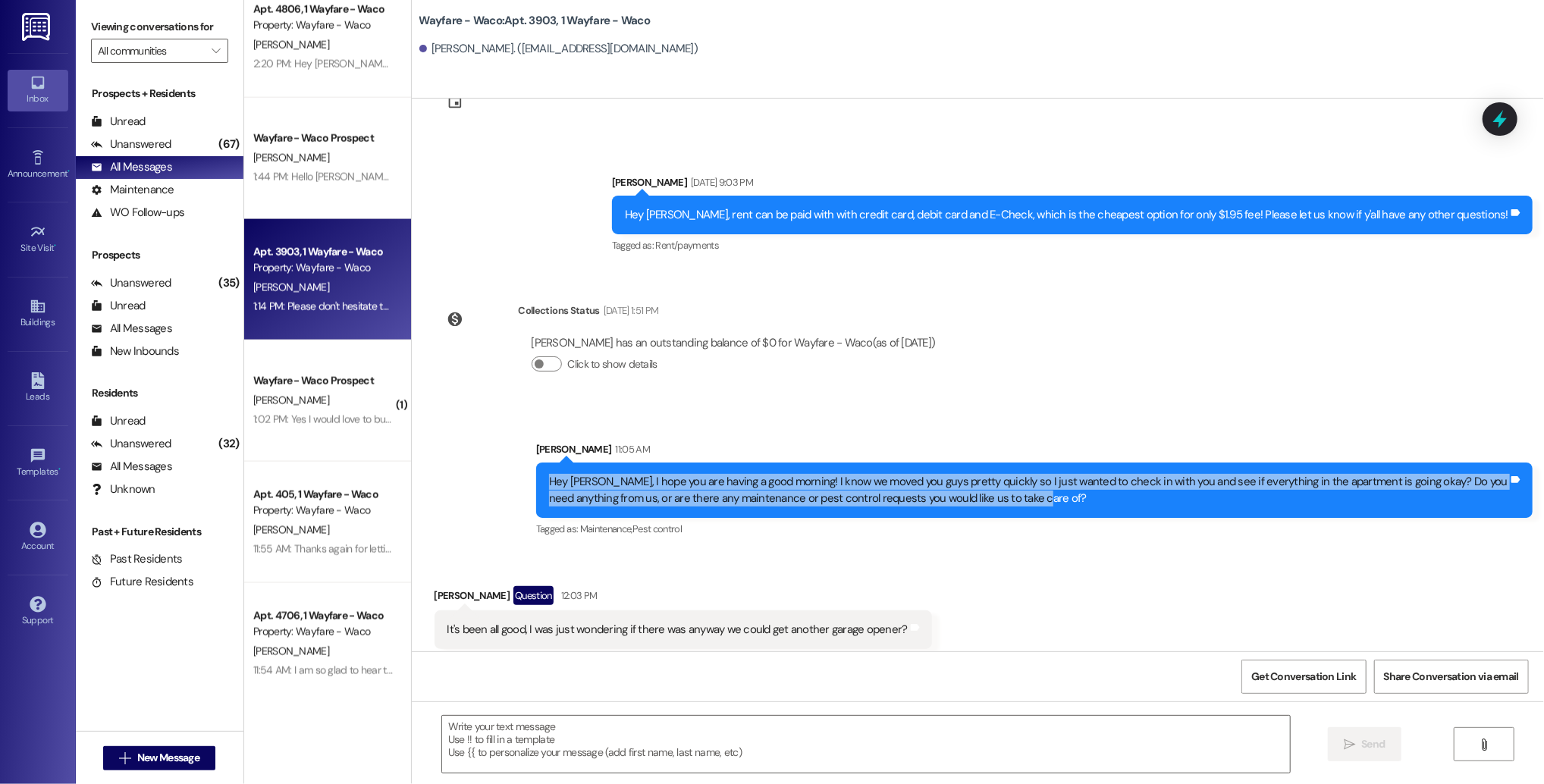
drag, startPoint x: 991, startPoint y: 499, endPoint x: 526, endPoint y: 476, distance: 465.6
click at [536, 476] on div "Hey [PERSON_NAME], I hope you are having a good morning! I know we moved you gu…" at bounding box center [1034, 490] width 996 height 56
copy div "Hey [PERSON_NAME], I hope you are having a good morning! I know we moved you gu…"
click at [536, 476] on div "Hey [PERSON_NAME], I hope you are having a good morning! I know we moved you gu…" at bounding box center [1034, 490] width 996 height 56
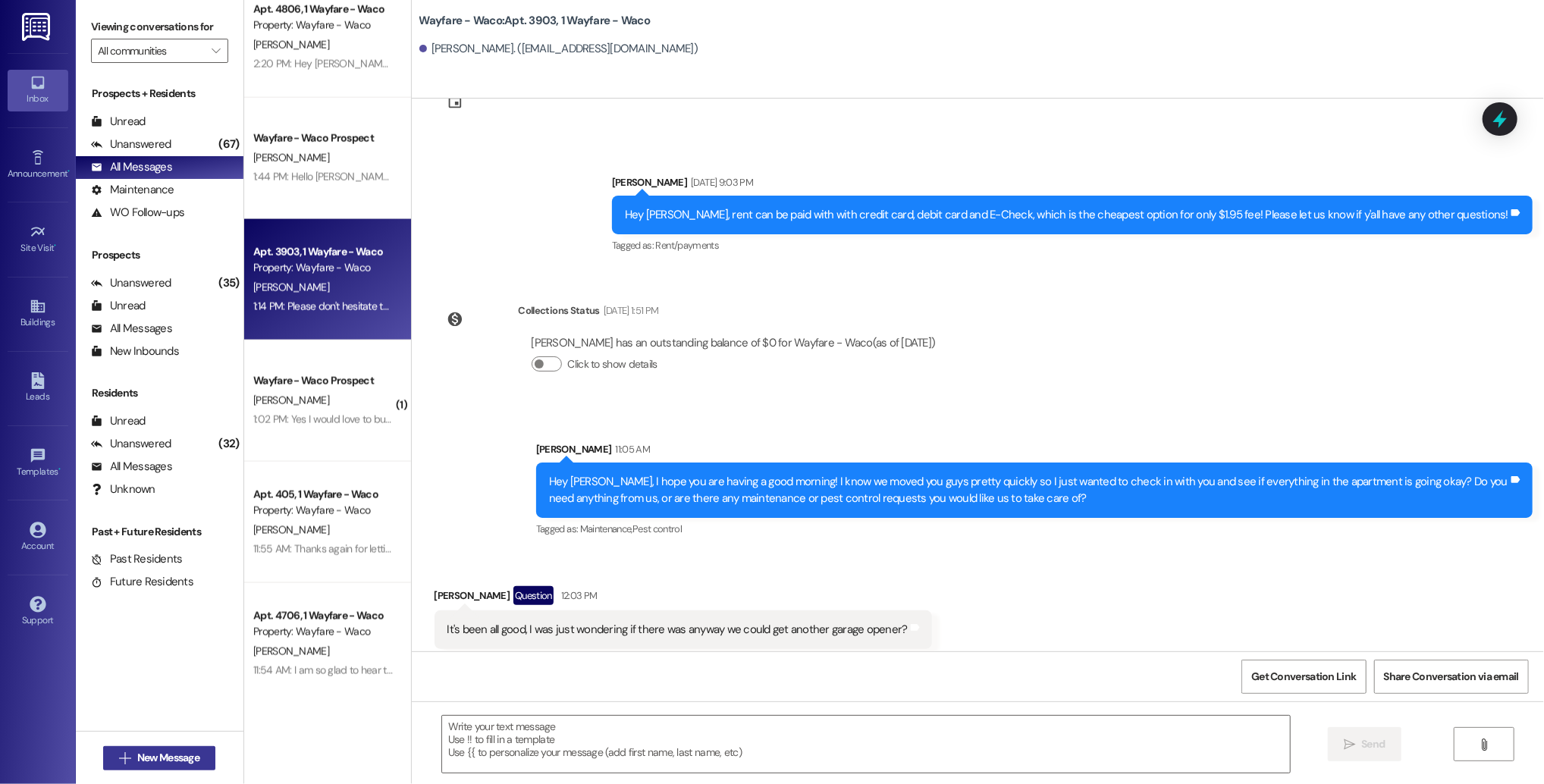
click at [137, 760] on span "New Message" at bounding box center [168, 758] width 62 height 16
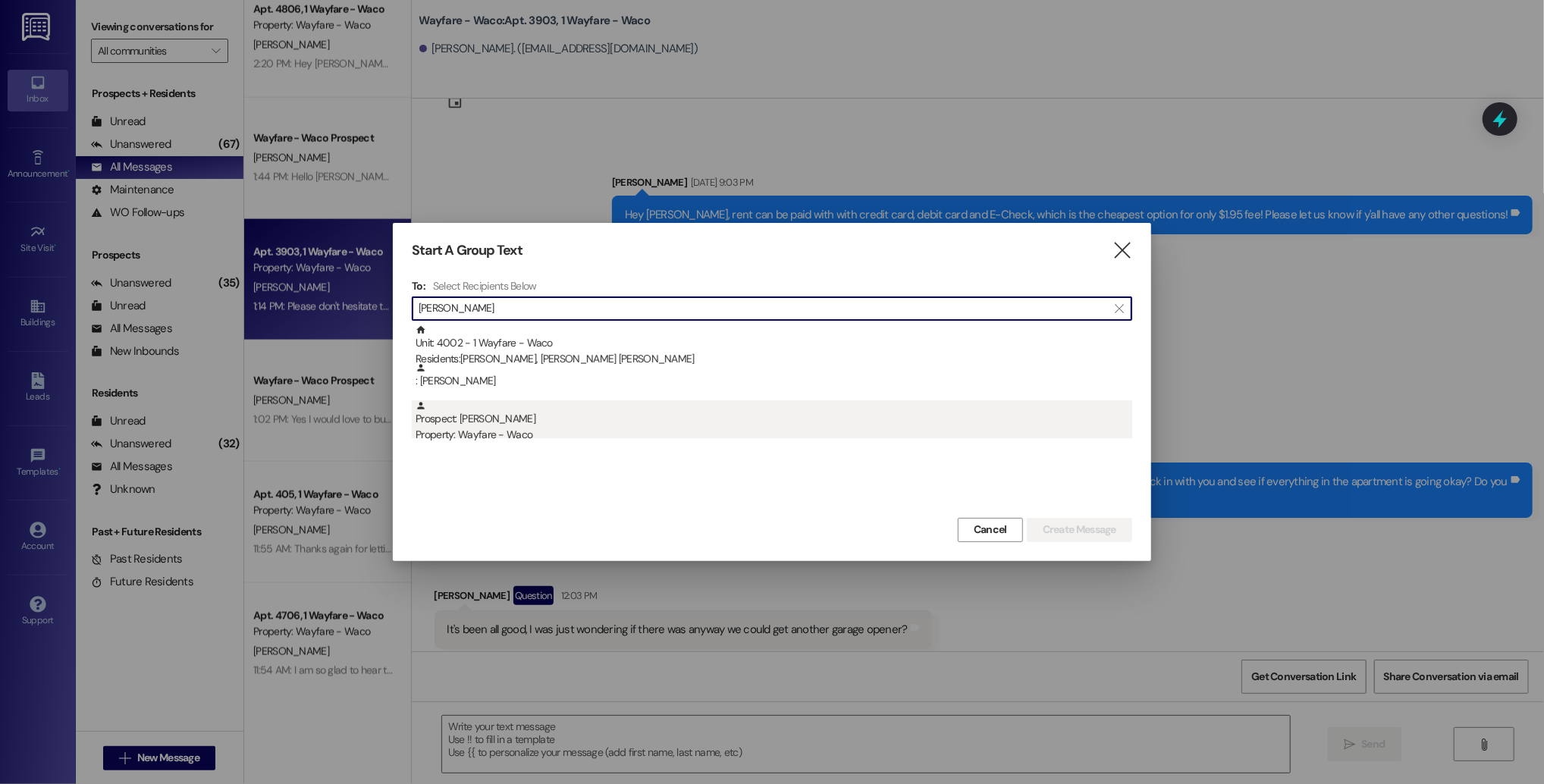
type input "[PERSON_NAME]"
click at [567, 414] on div "Prospect: [PERSON_NAME] Property: Wayfare - Waco" at bounding box center [773, 422] width 717 height 43
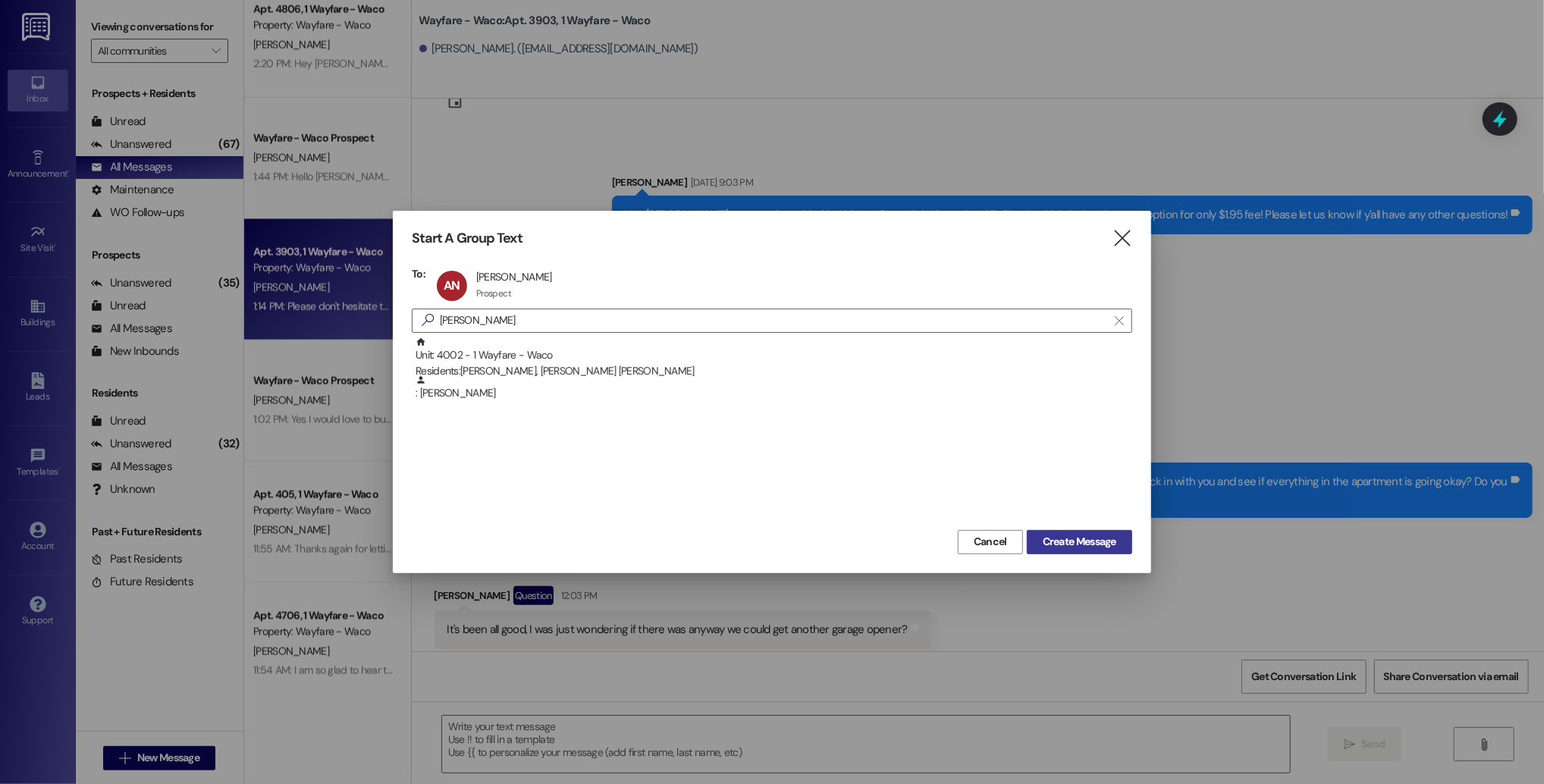
click at [1049, 538] on span "Create Message" at bounding box center [1079, 541] width 74 height 16
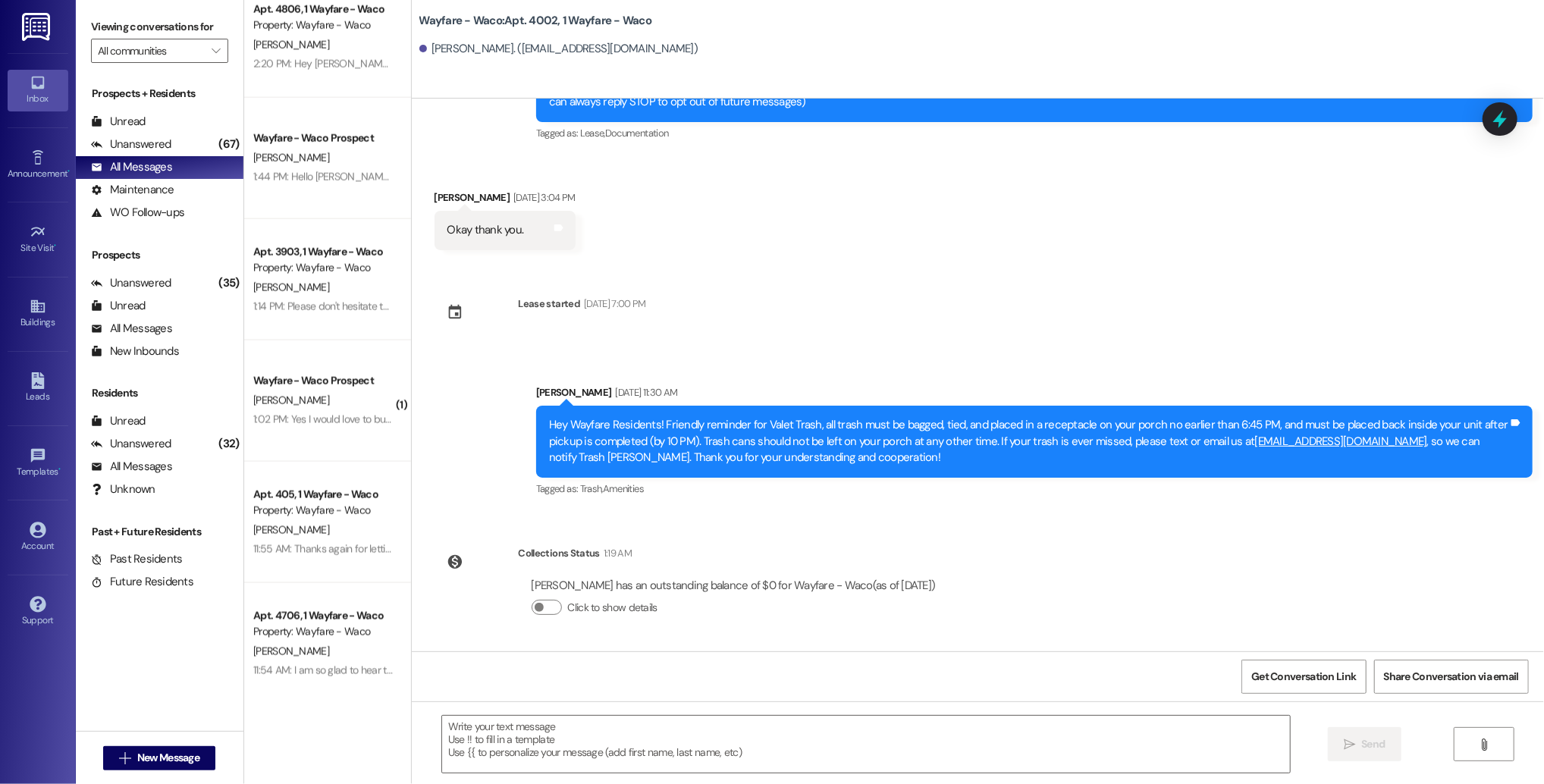
scroll to position [99, 0]
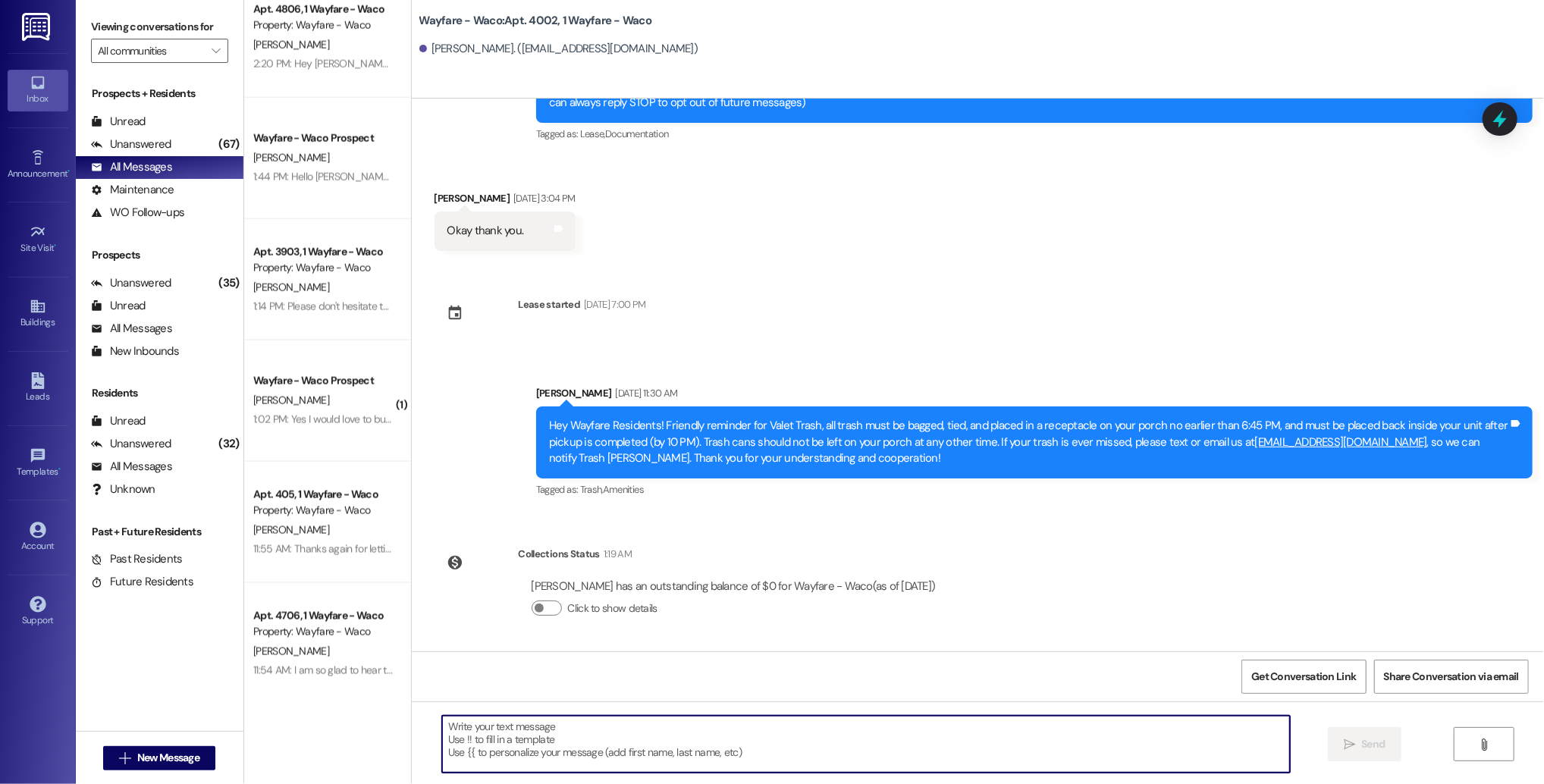
click at [565, 731] on textarea at bounding box center [866, 744] width 848 height 57
paste textarea "Hey [PERSON_NAME], I hope you are having a good morning! I know we moved you gu…"
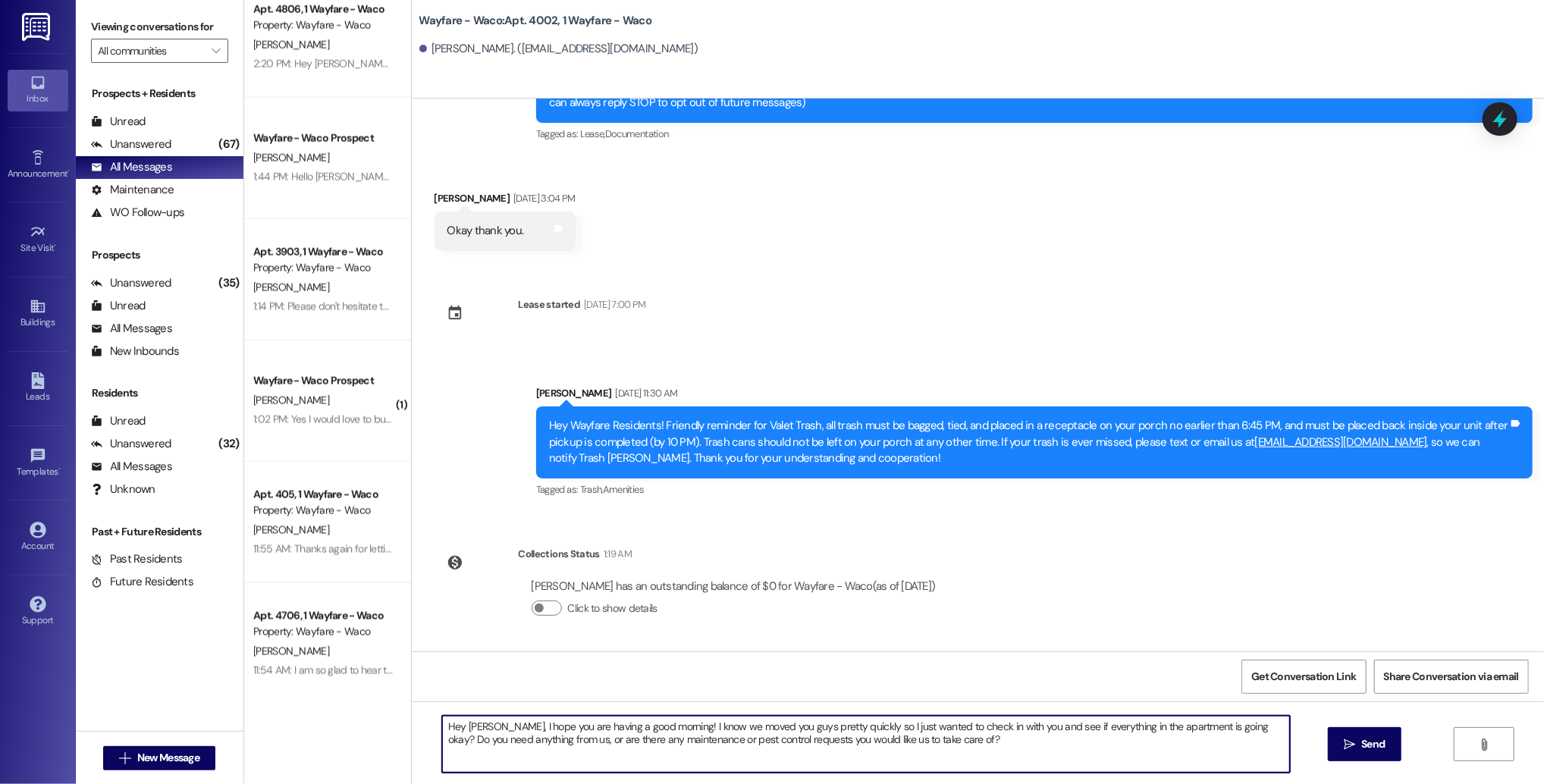
click at [461, 728] on textarea "Hey [PERSON_NAME], I hope you are having a good morning! I know we moved you gu…" at bounding box center [866, 744] width 848 height 57
click at [636, 725] on textarea "Hey [PERSON_NAME], I hope you are having a good morning! I know we moved you gu…" at bounding box center [866, 744] width 848 height 57
type textarea "Hey [PERSON_NAME], I hope you are having a good day! I know we moved you guys p…"
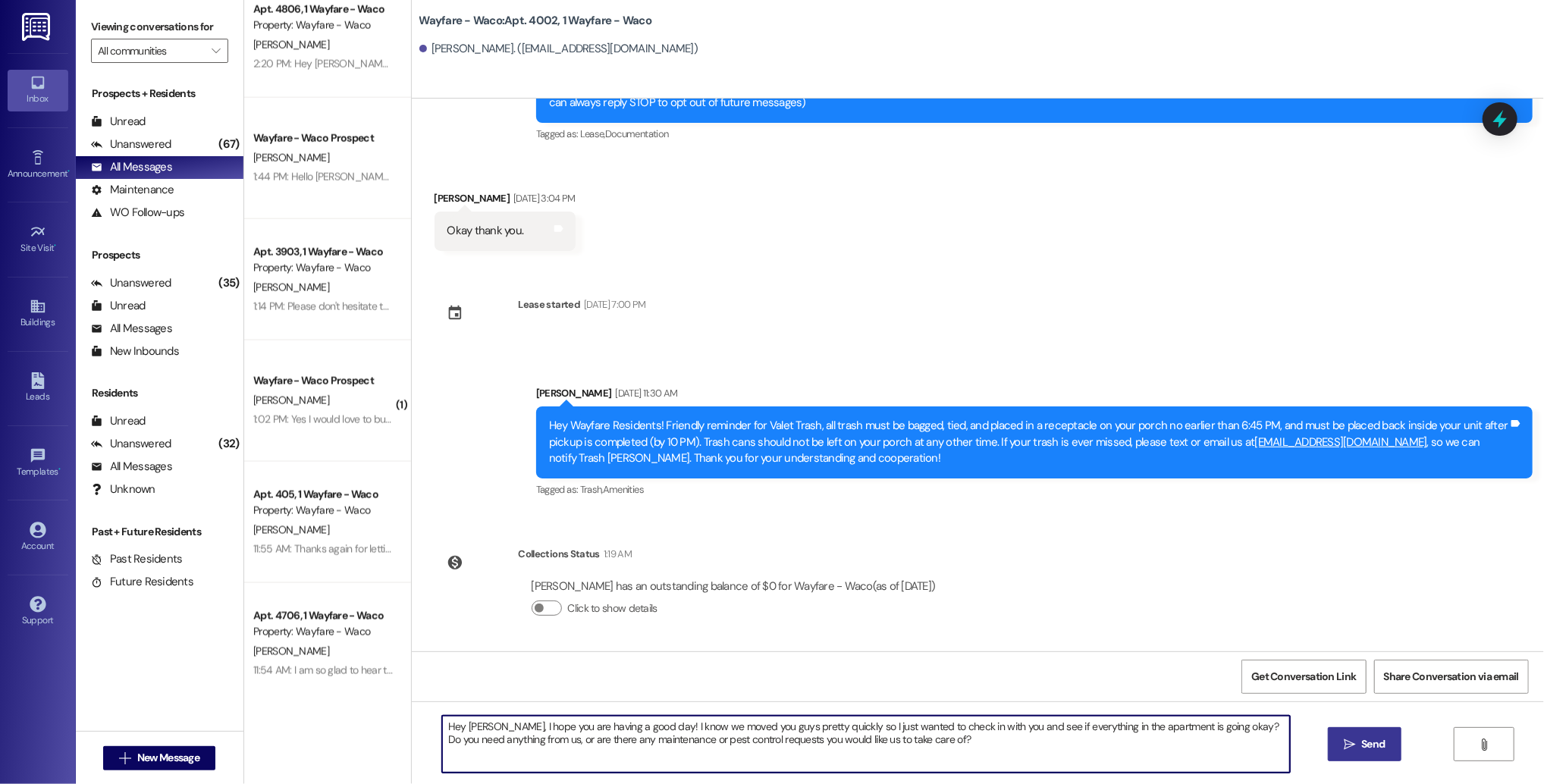
click at [1346, 757] on button " Send" at bounding box center [1364, 744] width 74 height 34
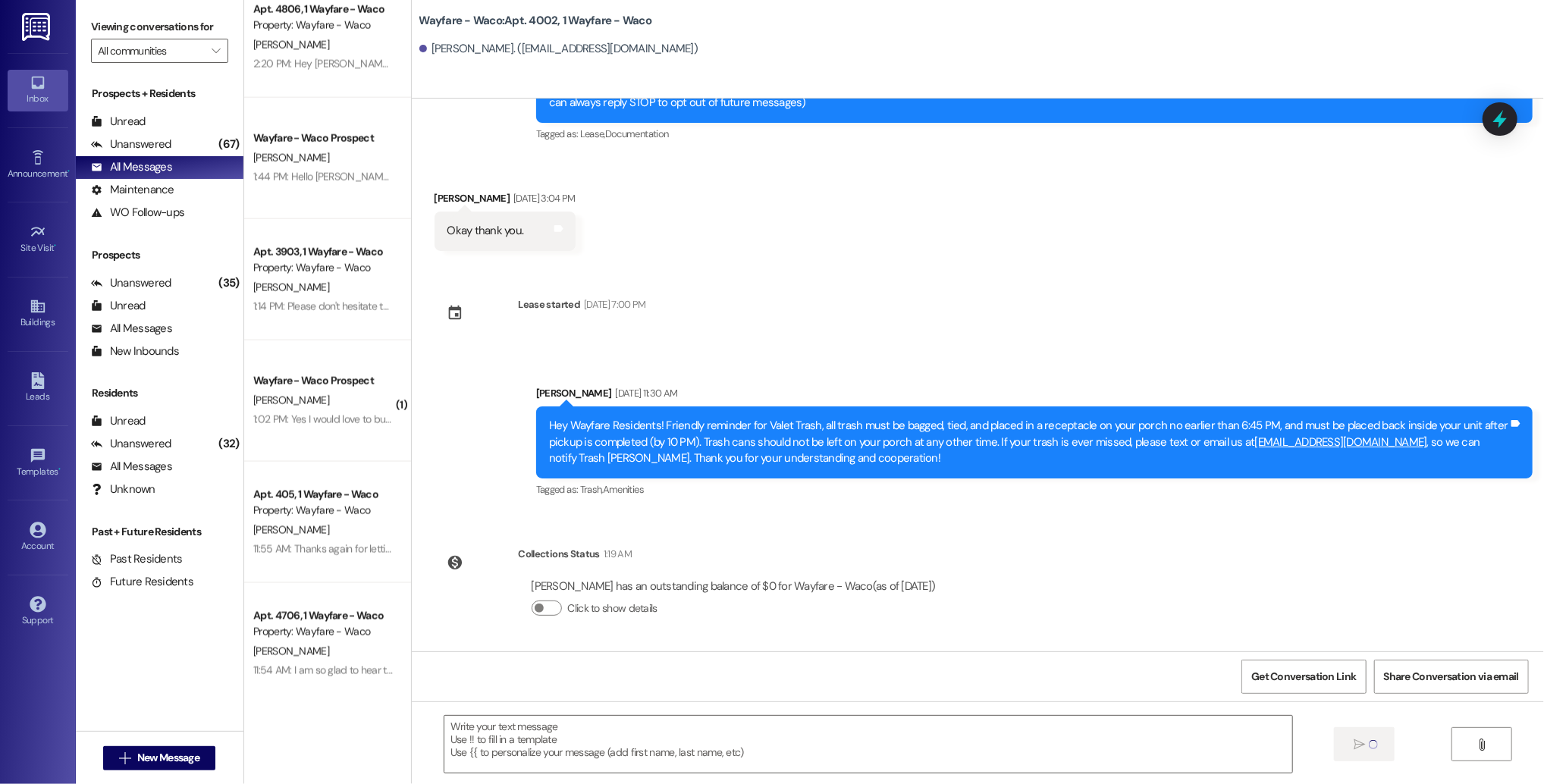
scroll to position [220, 0]
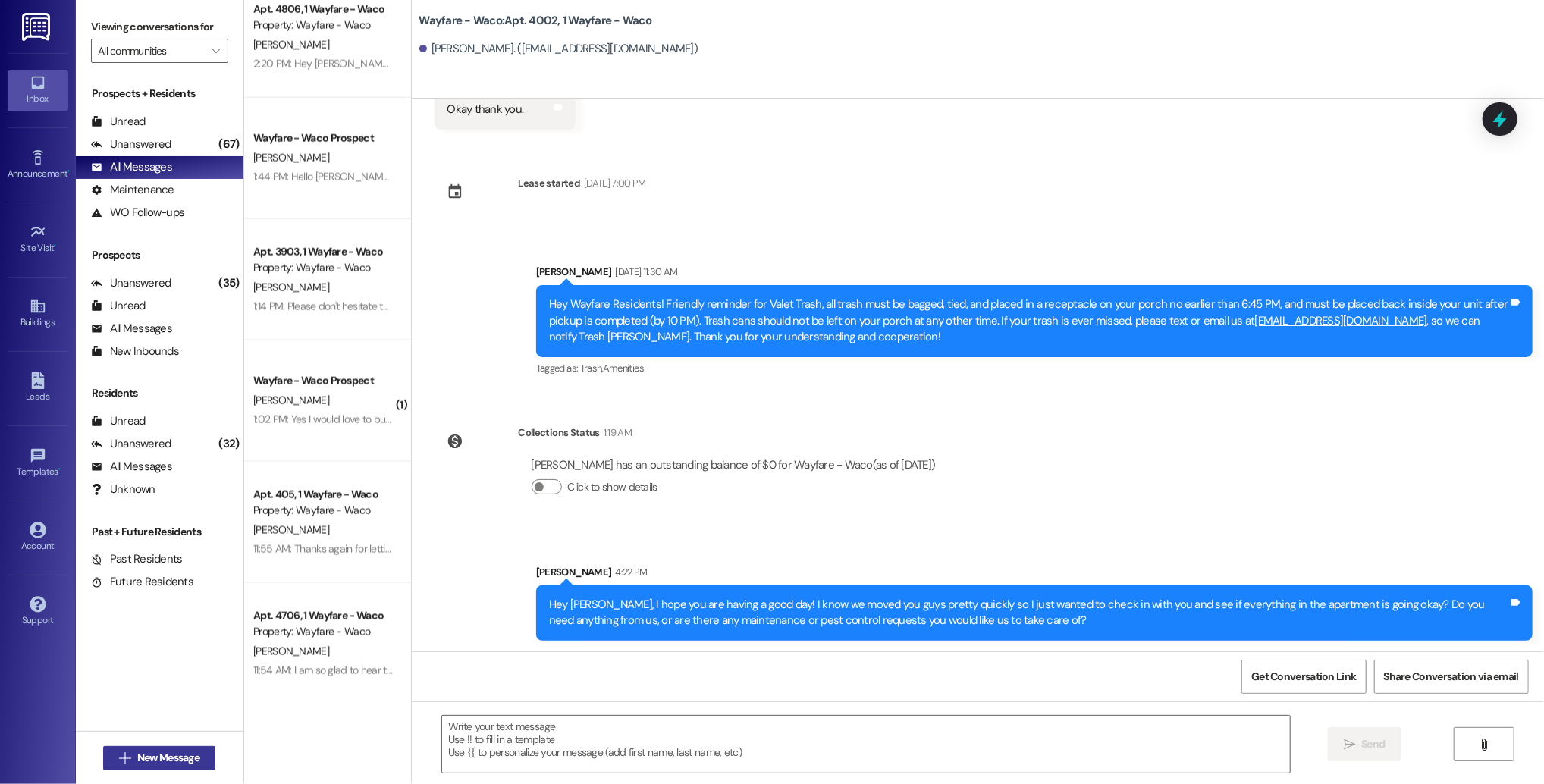
click at [149, 754] on span "New Message" at bounding box center [168, 758] width 62 height 16
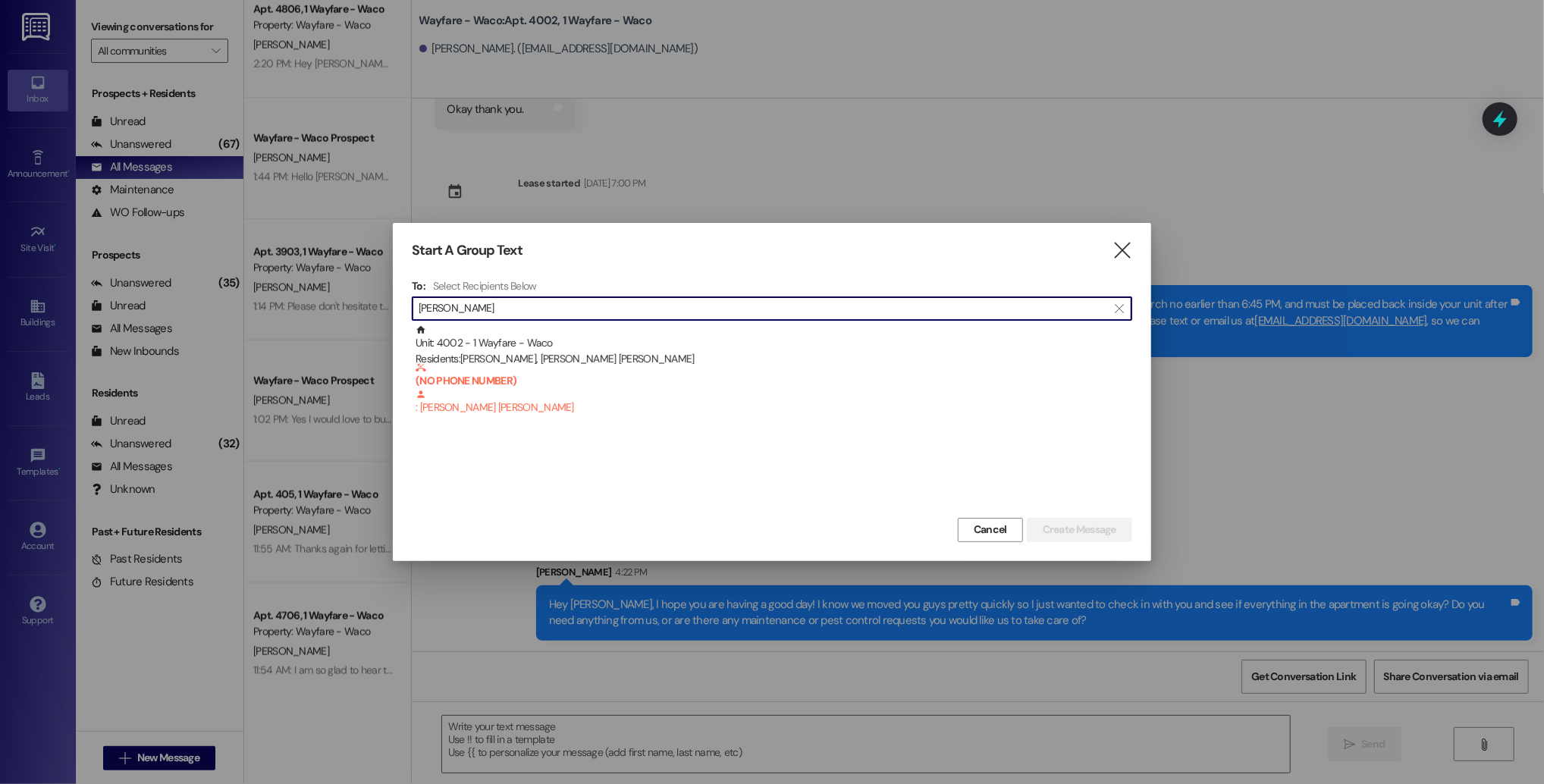
type input "[PERSON_NAME]"
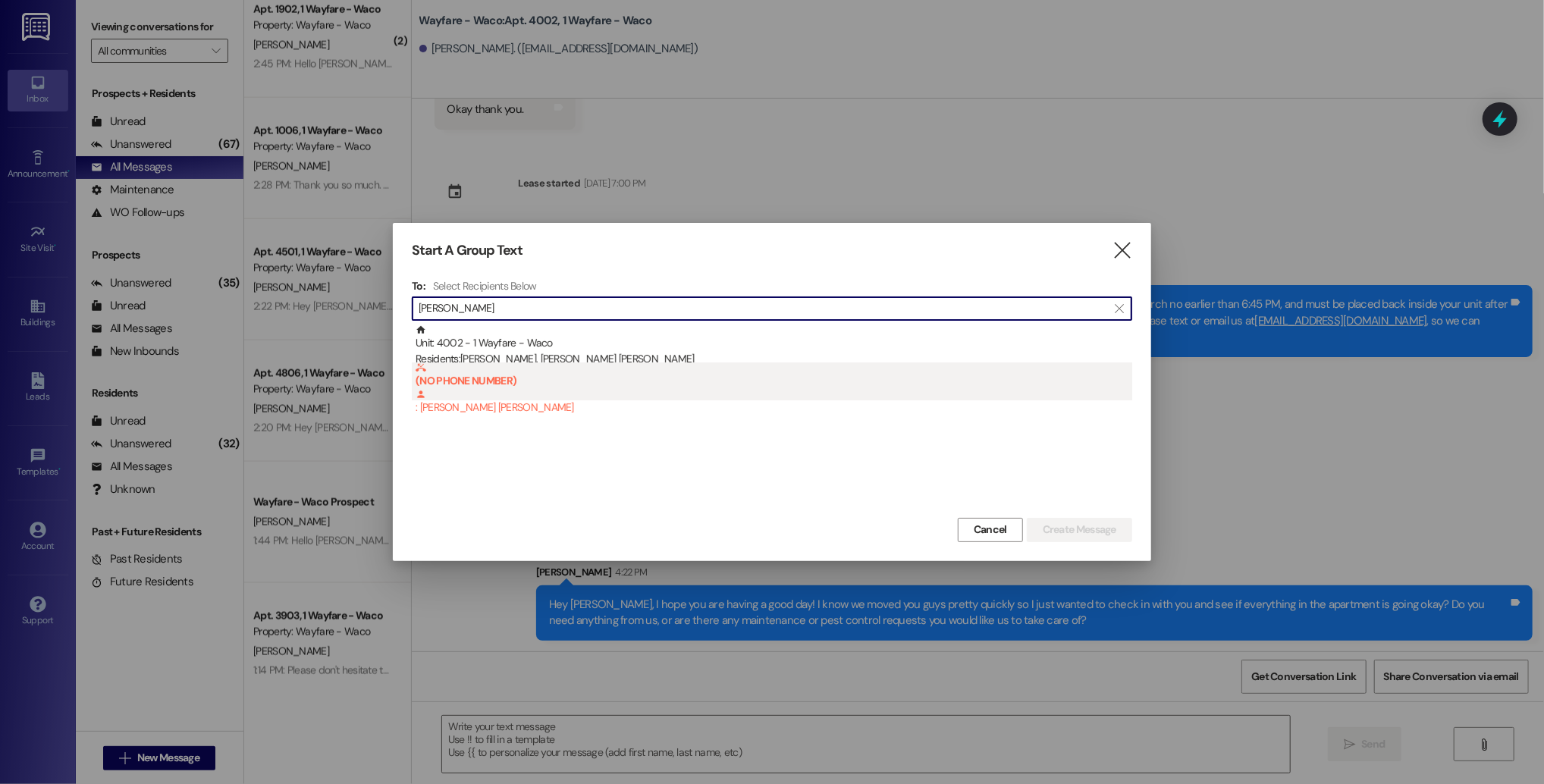
click at [568, 402] on div "(NO PHONE NUMBER) : [PERSON_NAME] [PERSON_NAME]" at bounding box center [773, 389] width 717 height 54
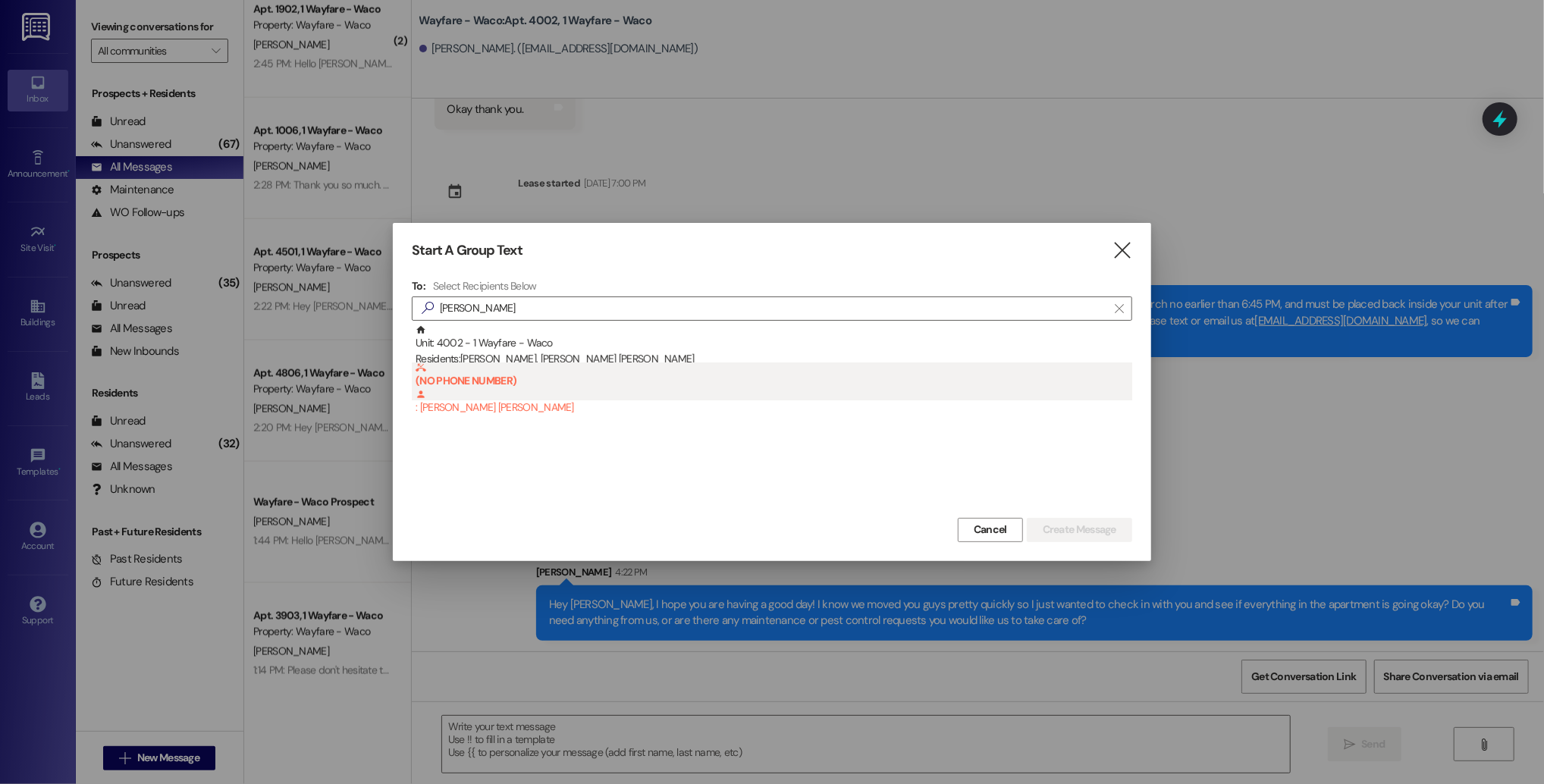
click at [568, 402] on div "(NO PHONE NUMBER) : [PERSON_NAME] [PERSON_NAME]" at bounding box center [773, 389] width 717 height 54
click at [573, 401] on div "(NO PHONE NUMBER) : [PERSON_NAME] [PERSON_NAME]" at bounding box center [773, 389] width 717 height 54
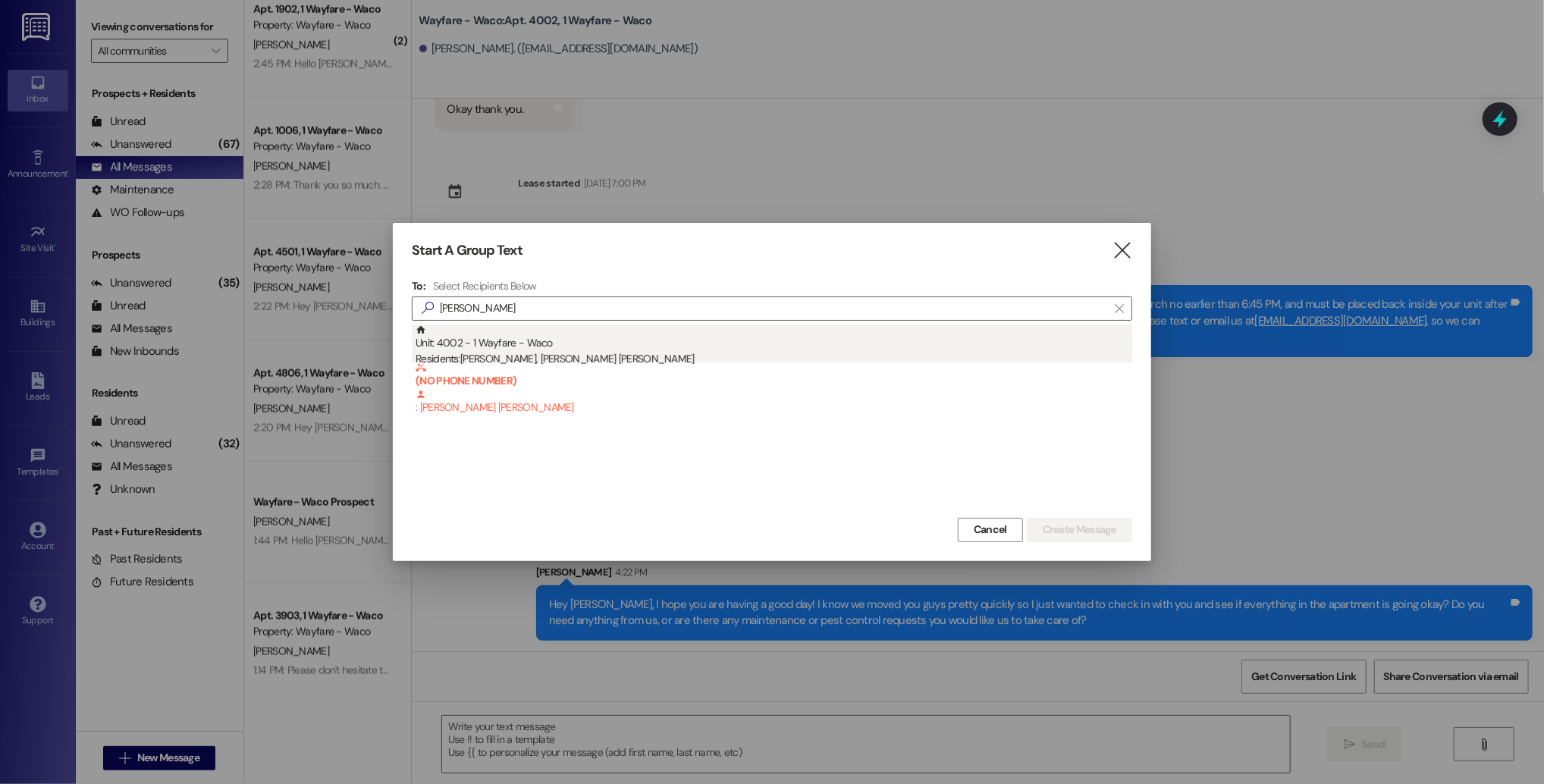
click at [1021, 333] on div "Unit: 4002 - 1 Wayfare - Waco Residents: [PERSON_NAME], [PERSON_NAME] [PERSON_N…" at bounding box center [773, 346] width 717 height 43
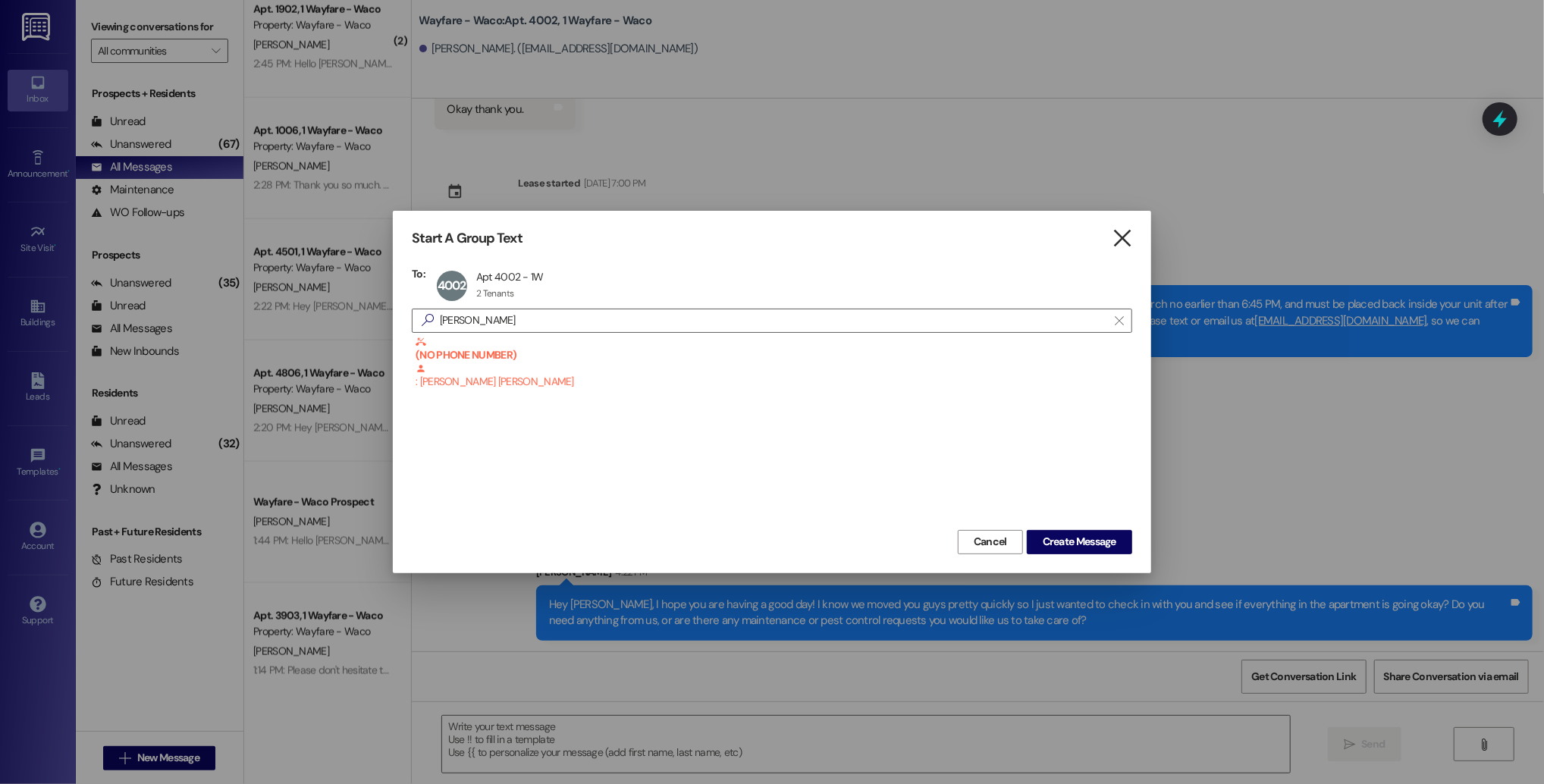
click at [1124, 244] on icon "" at bounding box center [1122, 238] width 20 height 16
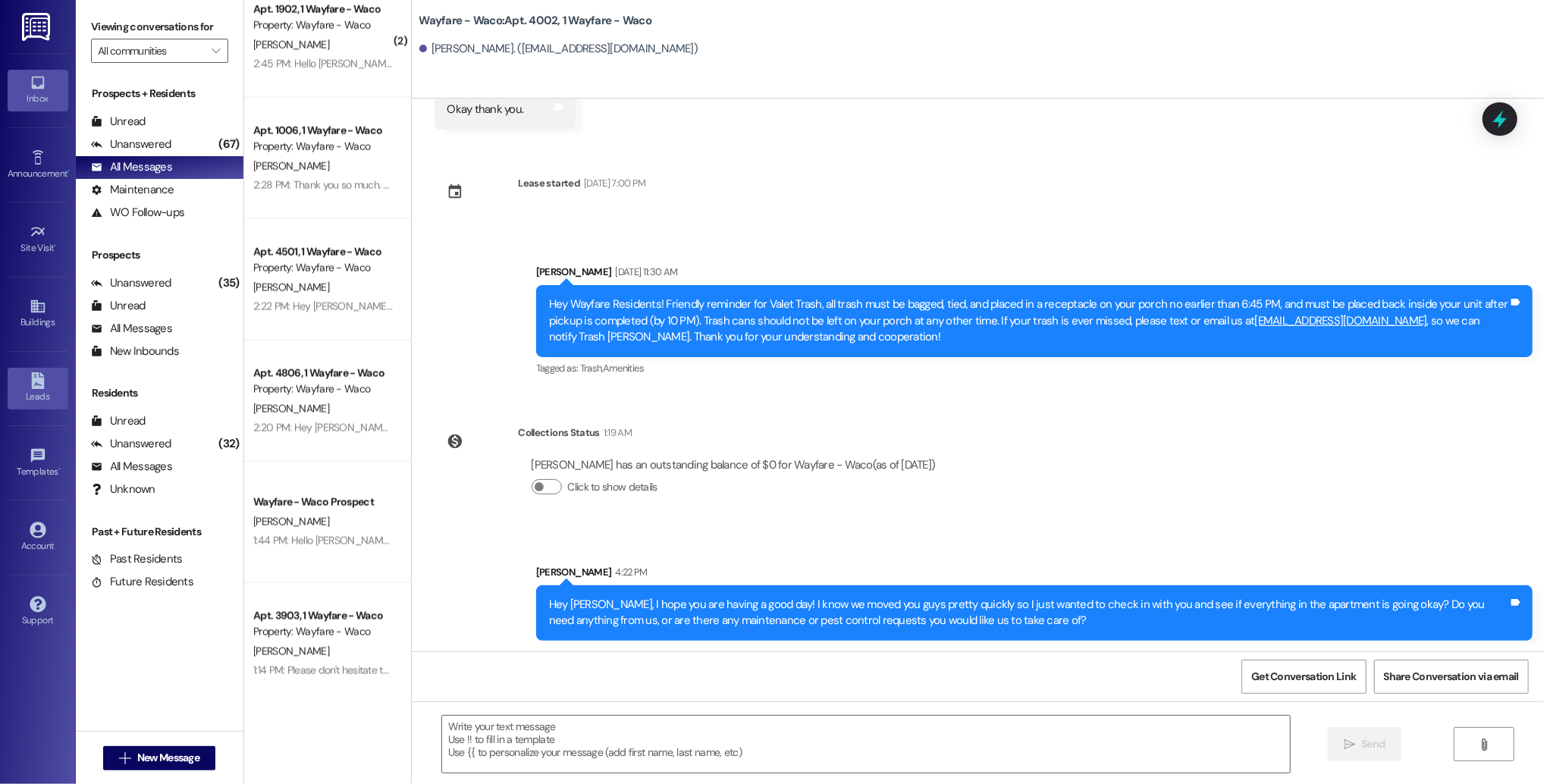
click at [28, 400] on div "Leads" at bounding box center [37, 396] width 76 height 16
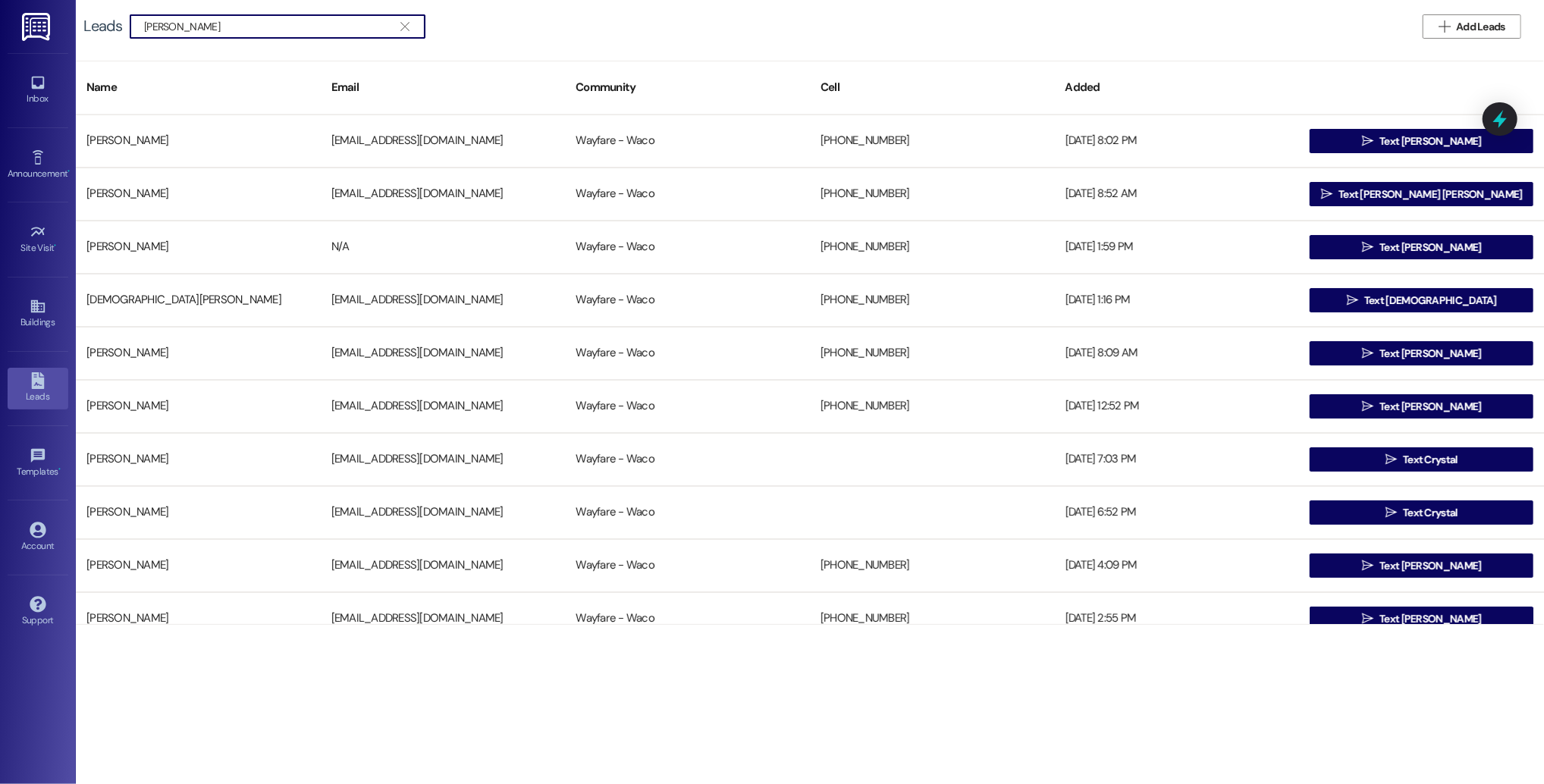
type input "[PERSON_NAME]"
click at [28, 99] on div "Inbox" at bounding box center [37, 99] width 76 height 16
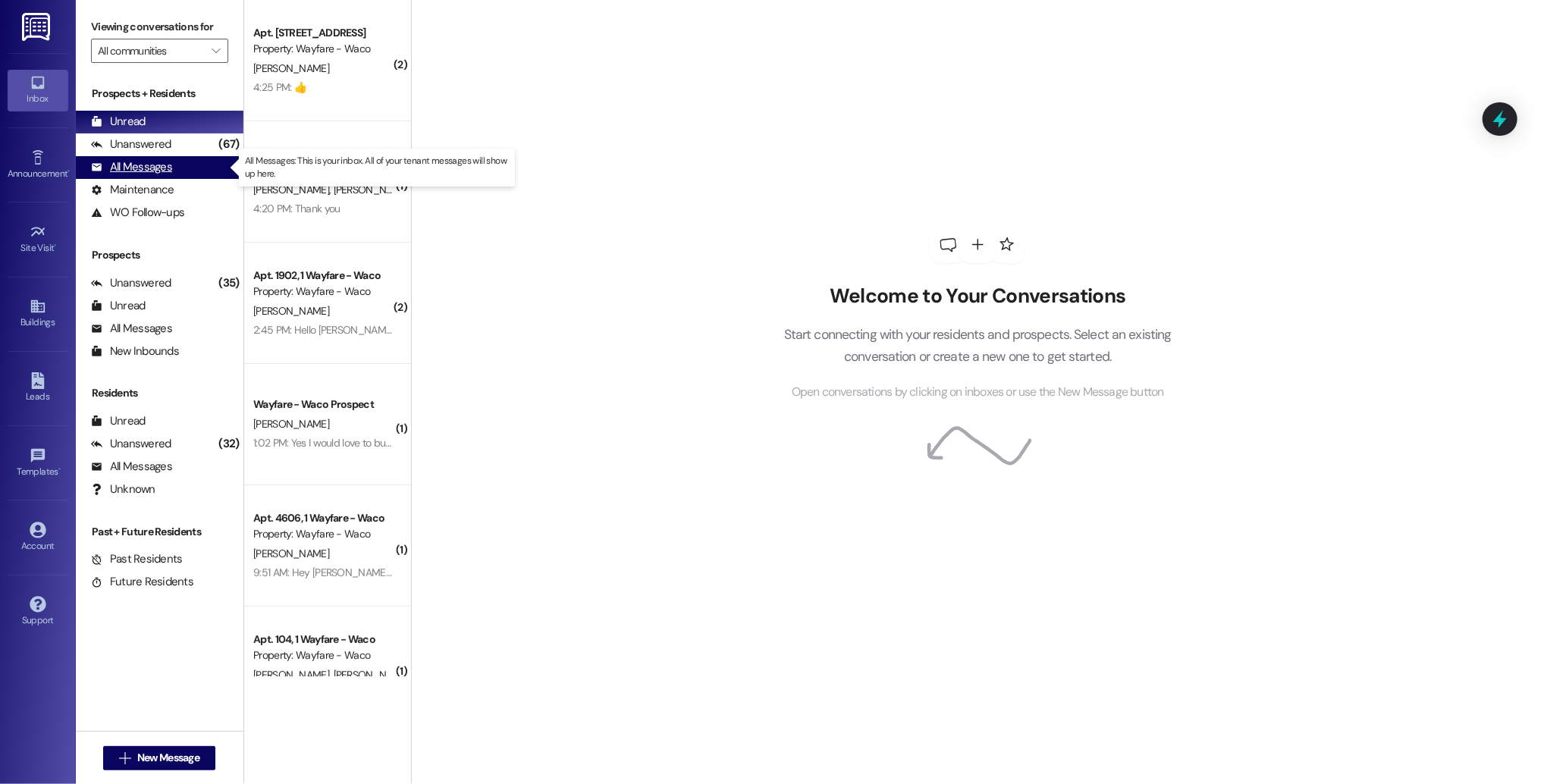
click at [148, 171] on div "All Messages" at bounding box center [131, 166] width 81 height 16
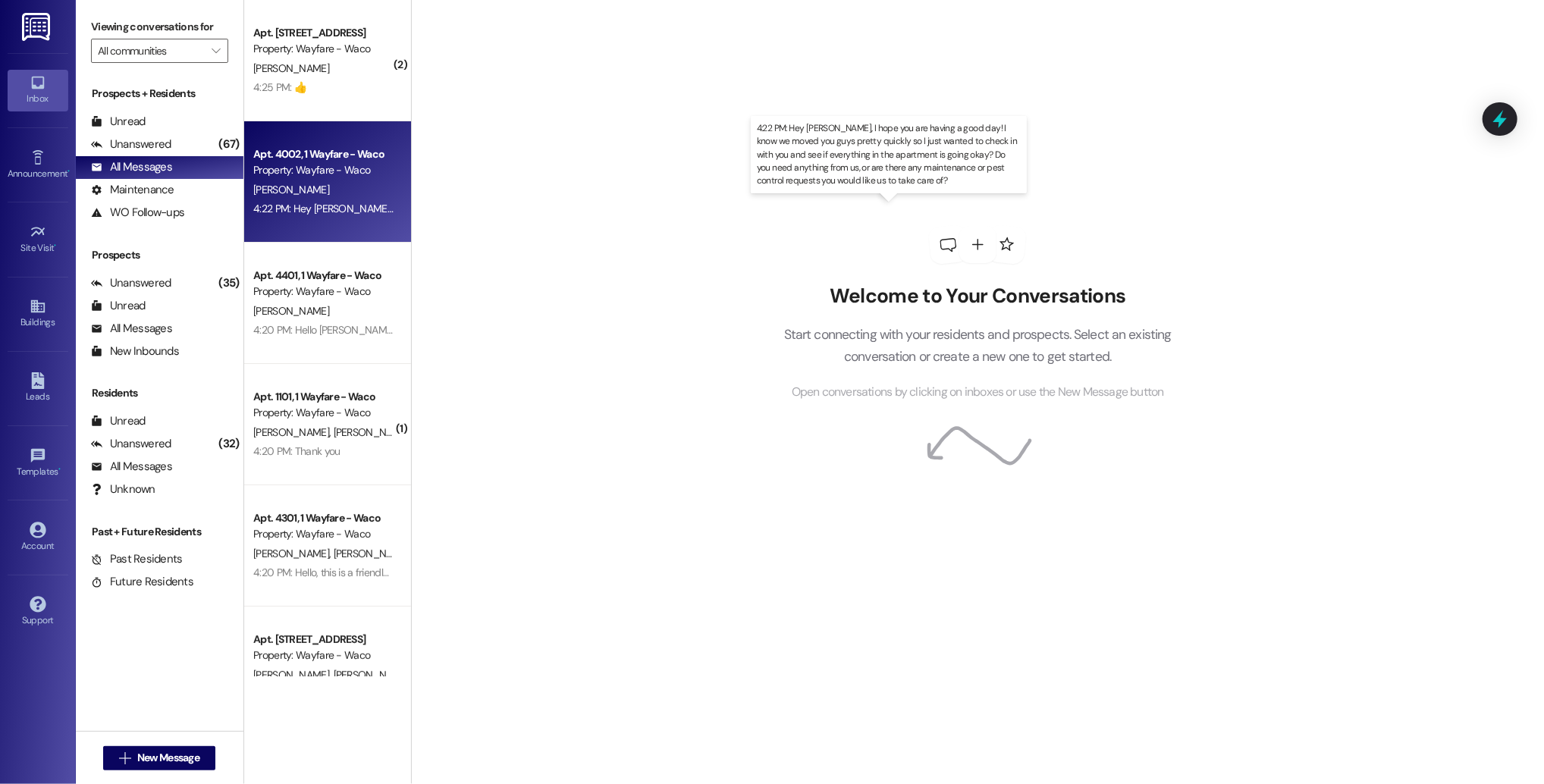
click at [308, 209] on div "4:22 PM: Hey [PERSON_NAME], I hope you are having a good day! I know we moved y…" at bounding box center [951, 208] width 1396 height 14
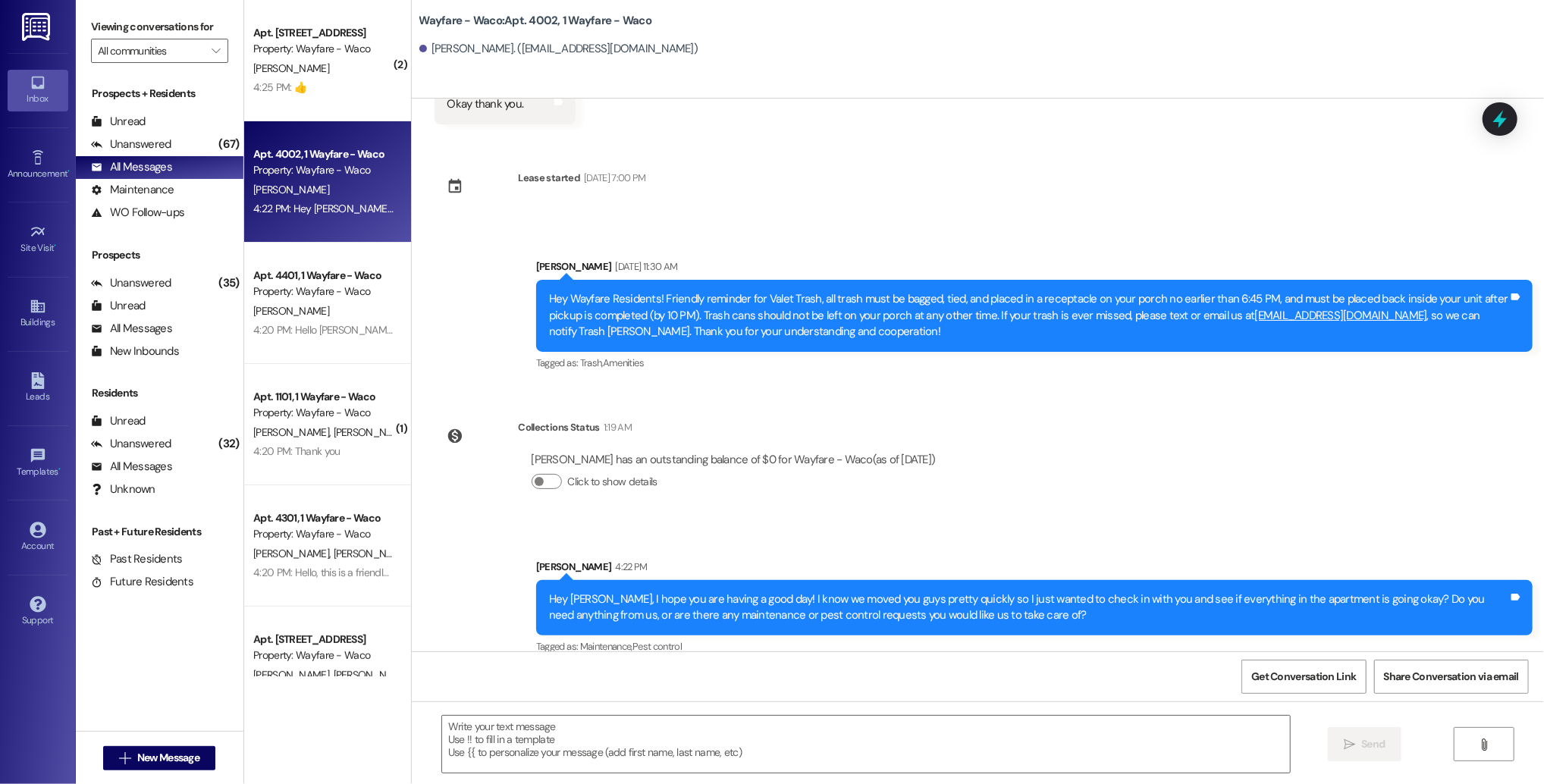
scroll to position [243, 0]
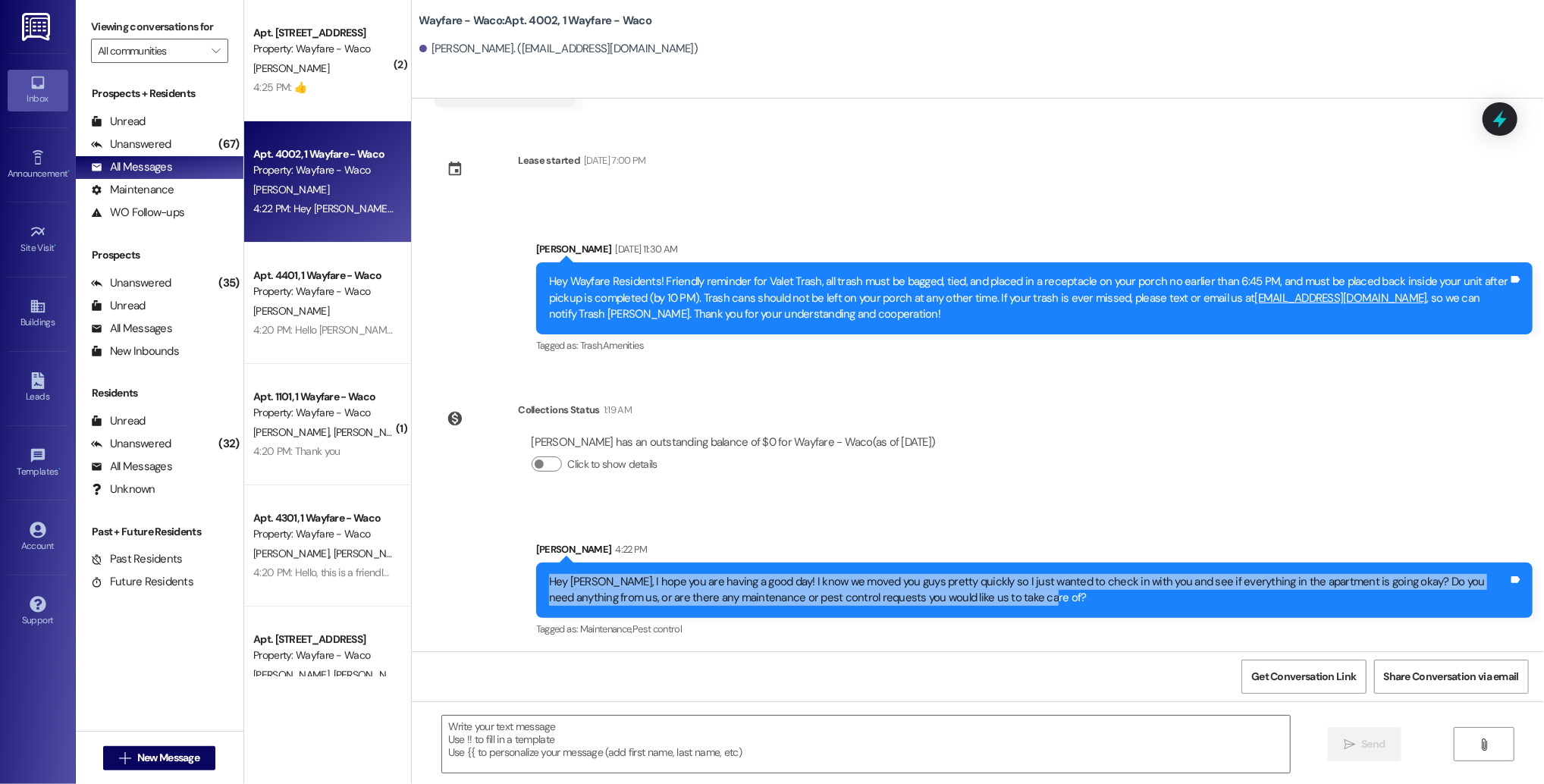
drag, startPoint x: 999, startPoint y: 598, endPoint x: 594, endPoint y: 569, distance: 406.0
click at [593, 569] on div "Hey [PERSON_NAME], I hope you are having a good day! I know we moved you guys p…" at bounding box center [1034, 590] width 996 height 56
copy div "Hey [PERSON_NAME], I hope you are having a good day! I know we moved you guys p…"
click at [594, 569] on div "Hey [PERSON_NAME], I hope you are having a good day! I know we moved you guys p…" at bounding box center [1034, 590] width 996 height 56
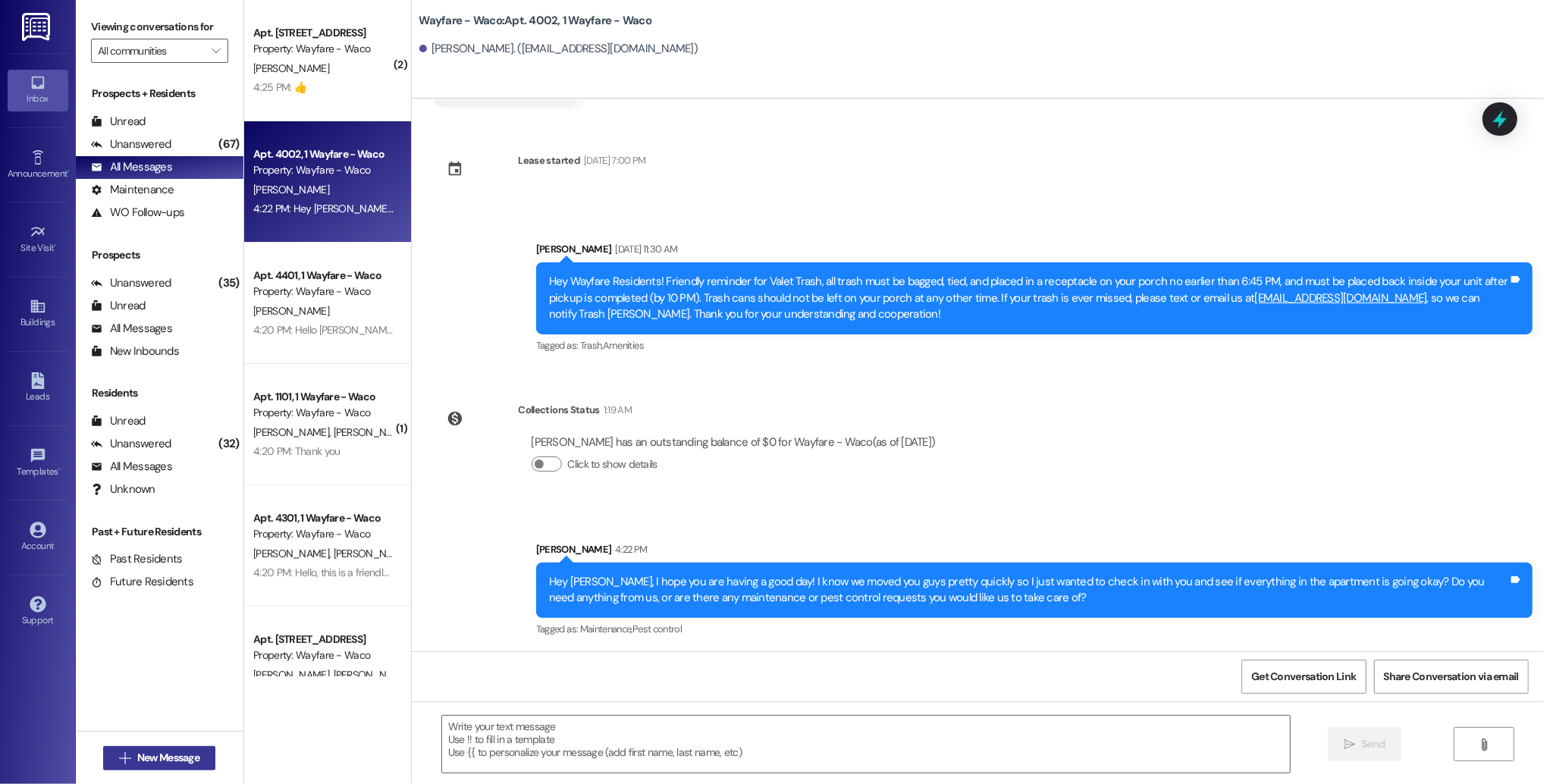
click at [122, 755] on icon "" at bounding box center [124, 758] width 11 height 12
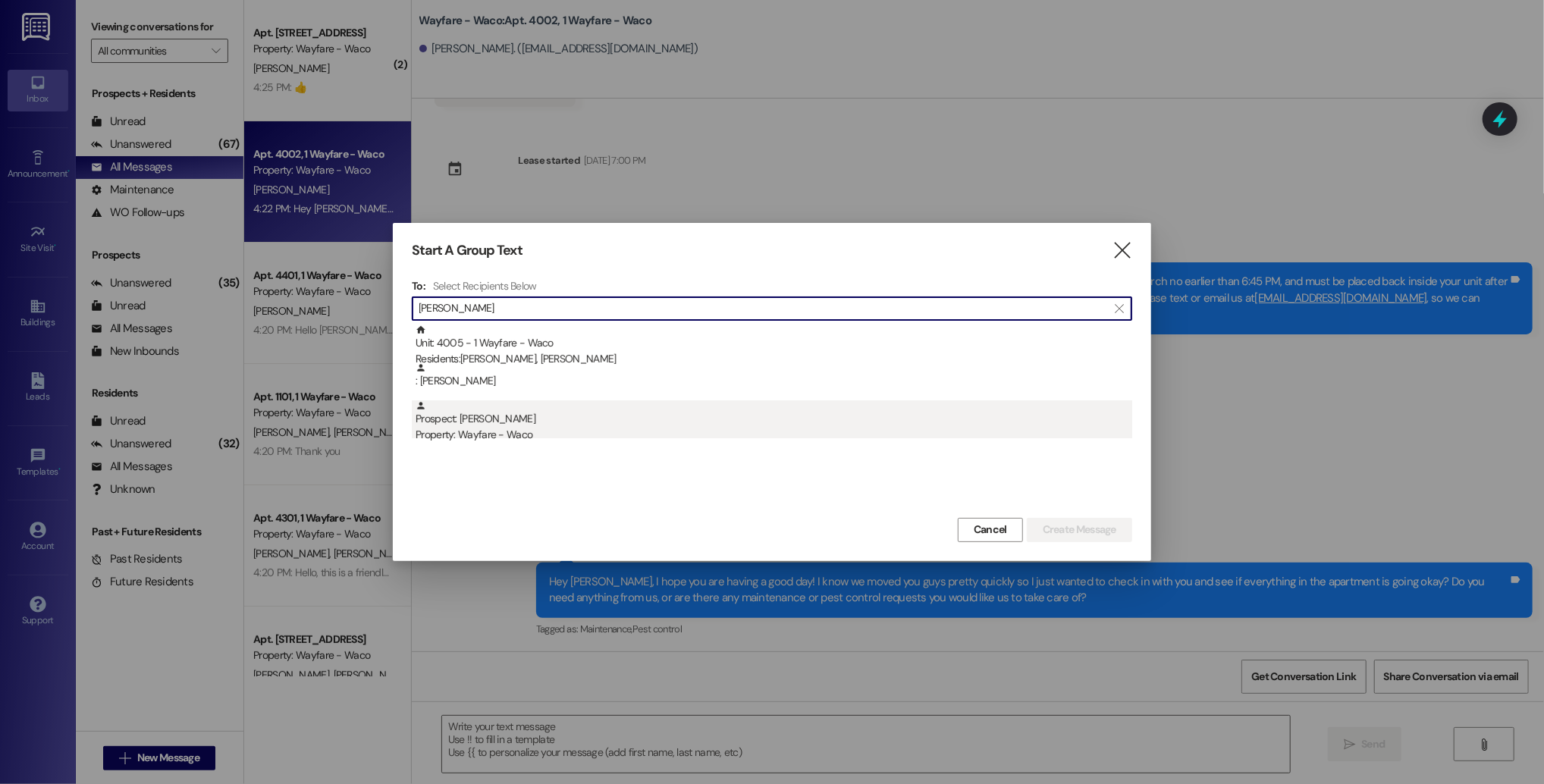
type input "[PERSON_NAME]"
click at [600, 416] on div "Prospect: [PERSON_NAME] Property: Wayfare - Waco" at bounding box center [773, 422] width 717 height 43
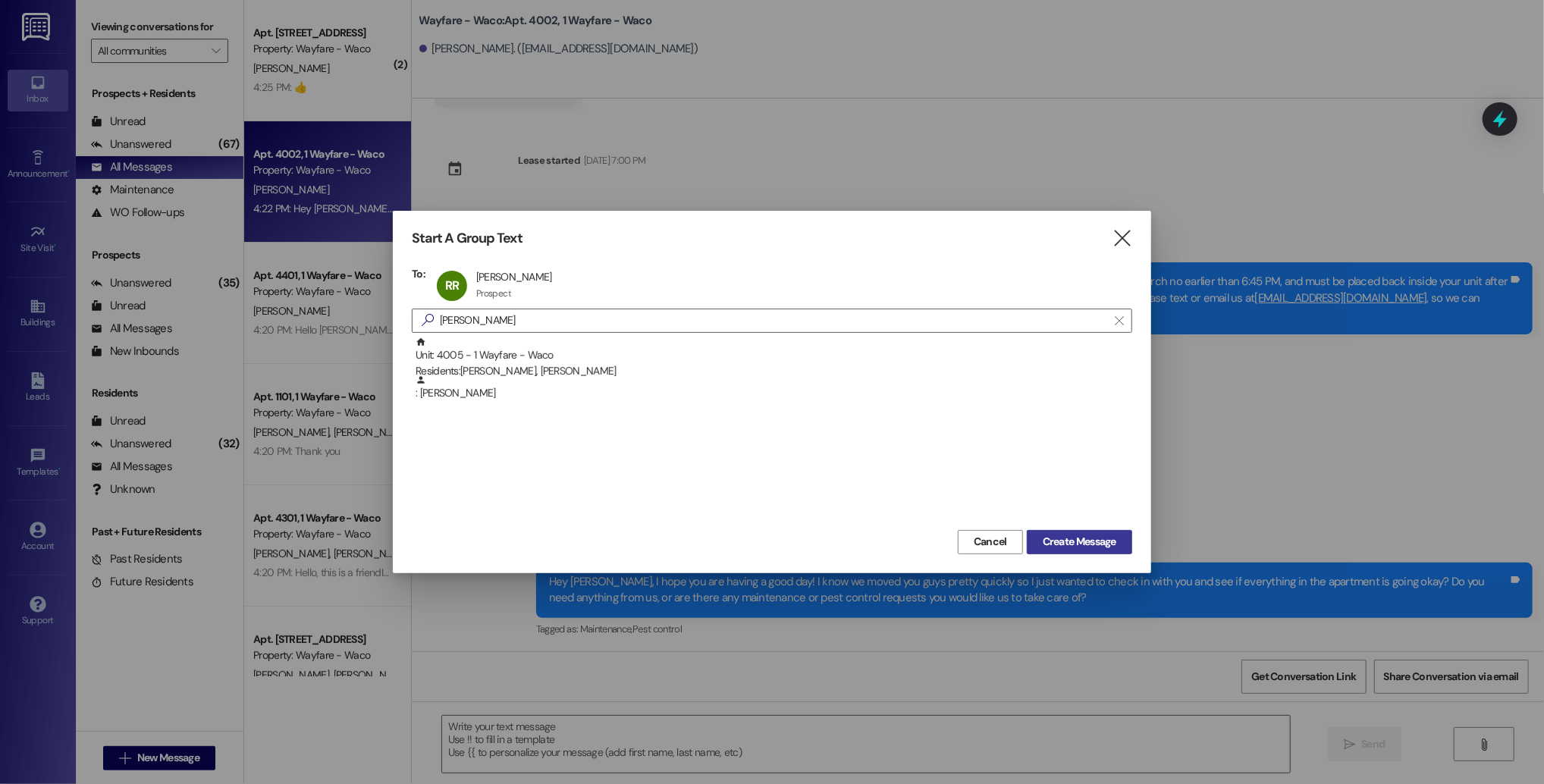
click at [1090, 536] on span "Create Message" at bounding box center [1079, 541] width 74 height 16
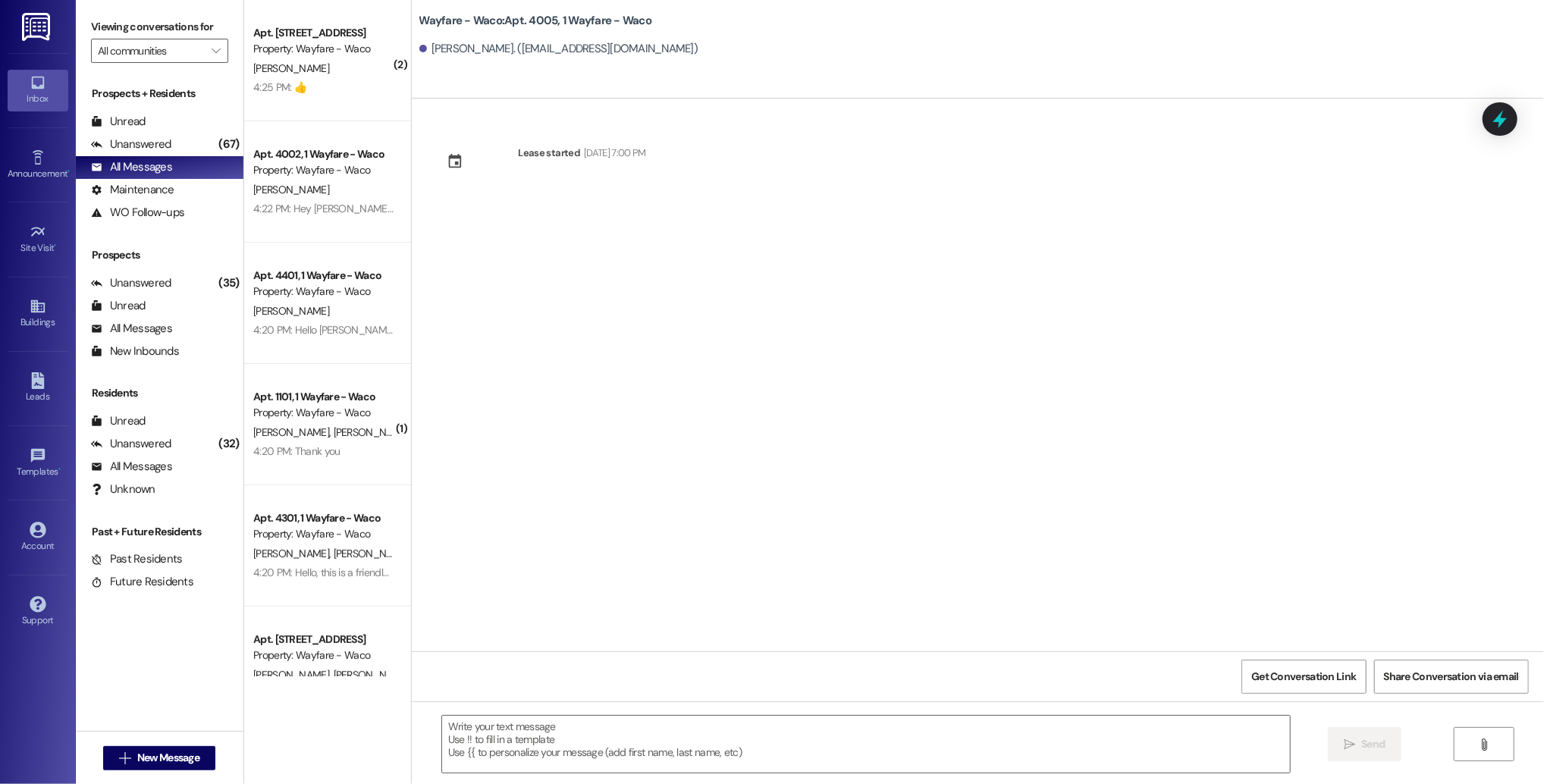
scroll to position [0, 0]
click at [696, 734] on textarea at bounding box center [866, 744] width 848 height 57
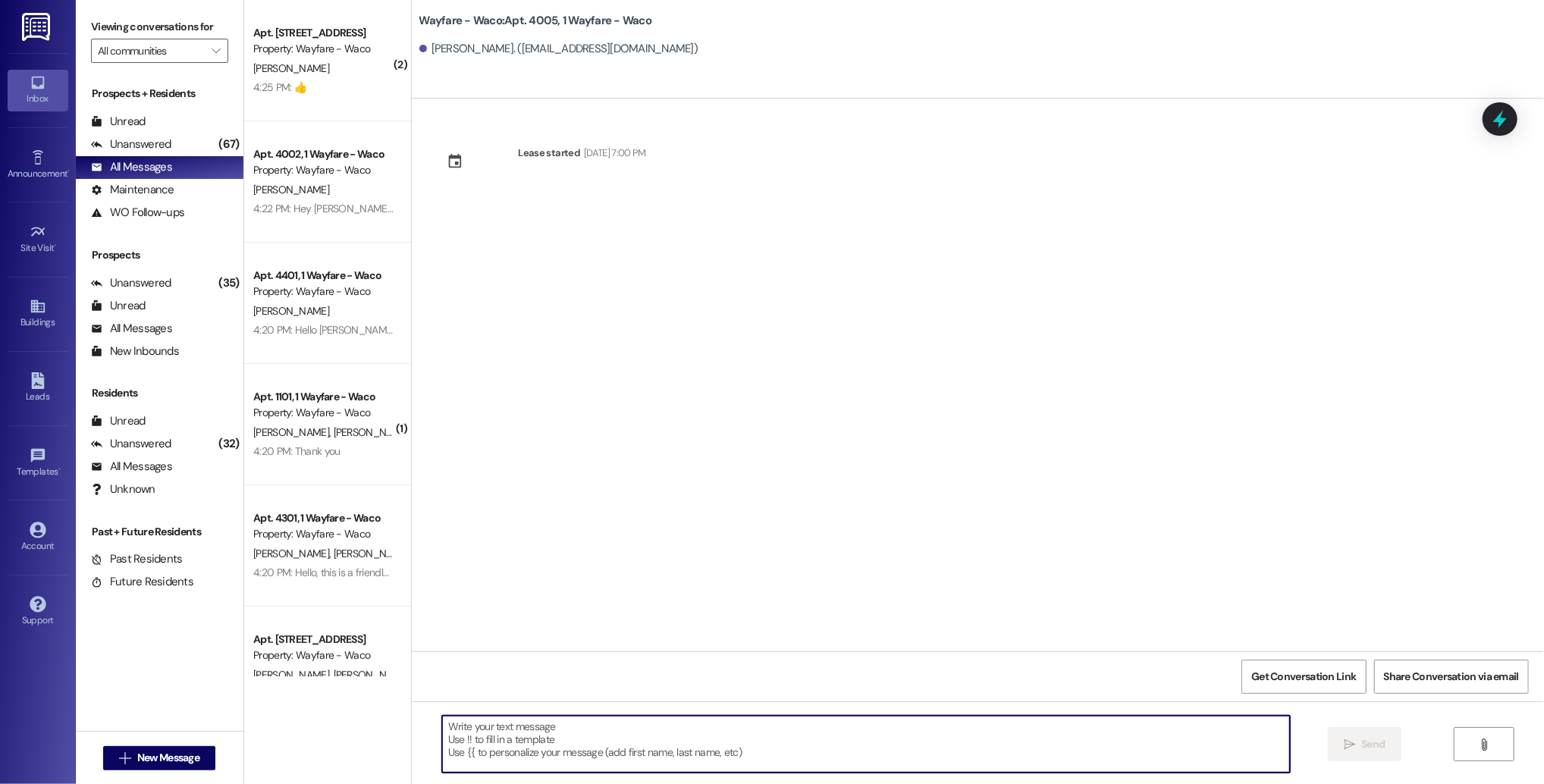
paste textarea "Hey [PERSON_NAME], I hope you are having a good day! I know we moved you guys p…"
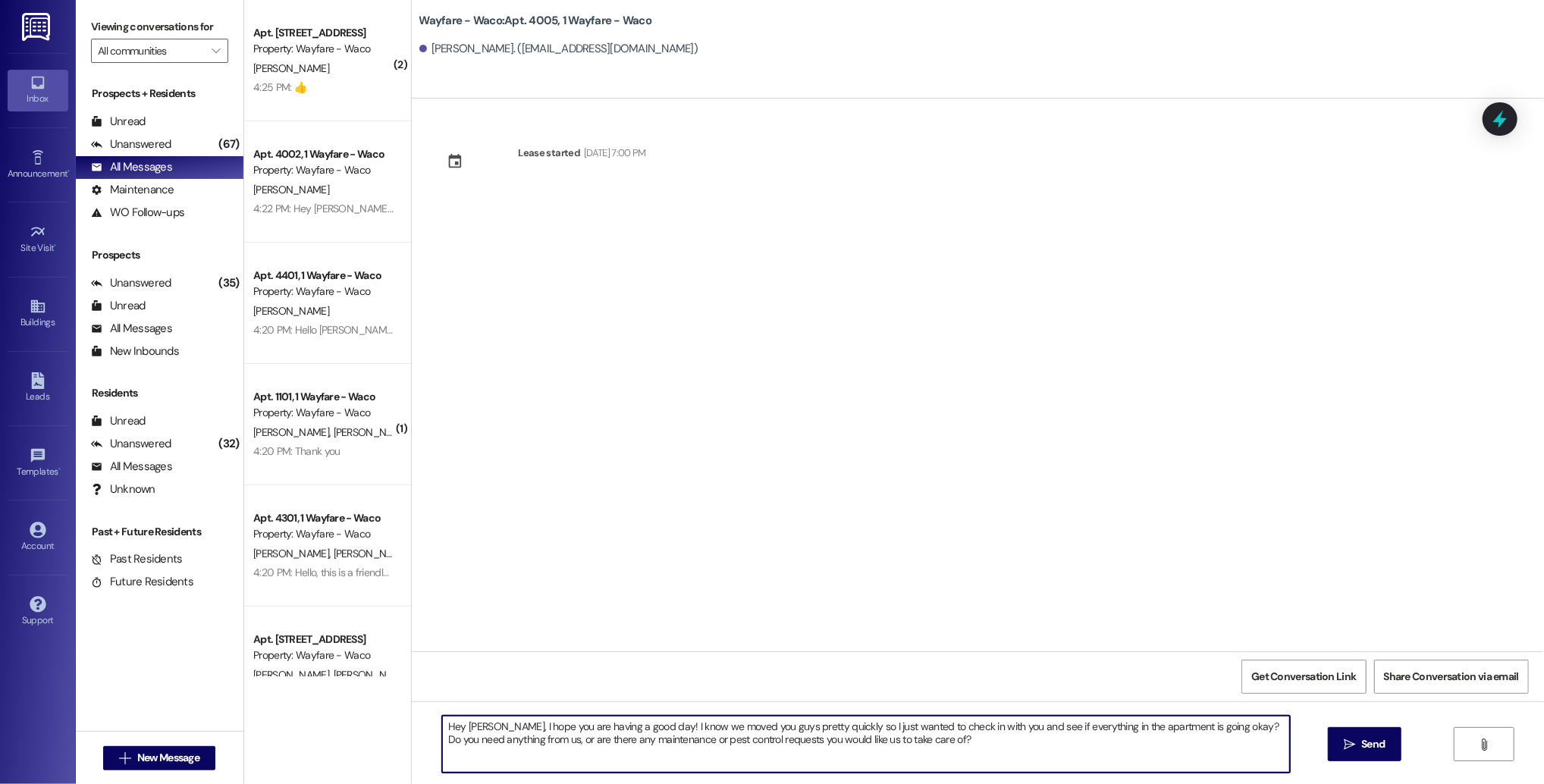
click at [465, 727] on textarea "Hey [PERSON_NAME], I hope you are having a good day! I know we moved you guys p…" at bounding box center [866, 744] width 848 height 57
type textarea "Hey [PERSON_NAME], I hope you are having a good day! I know we moved you guys p…"
click at [1346, 754] on button " Send" at bounding box center [1364, 744] width 74 height 34
